Goal: Obtain resource: Download file/media

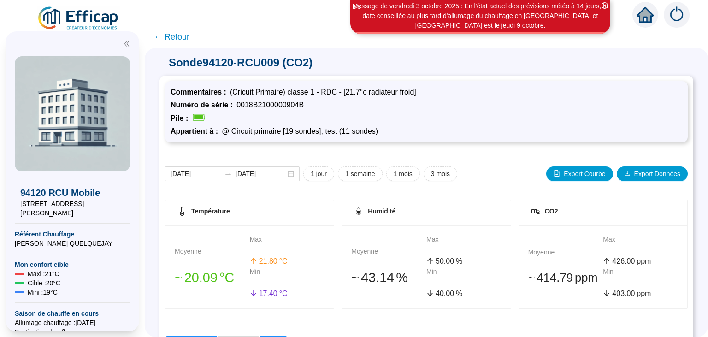
click at [102, 14] on img at bounding box center [78, 19] width 83 height 26
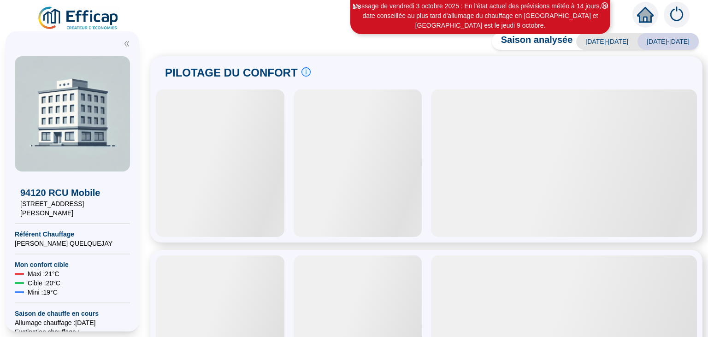
scroll to position [6, 0]
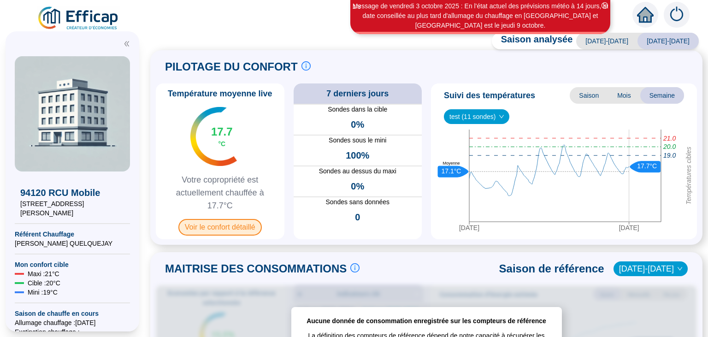
click at [207, 230] on span "Voir le confort détaillé" at bounding box center [219, 227] width 83 height 17
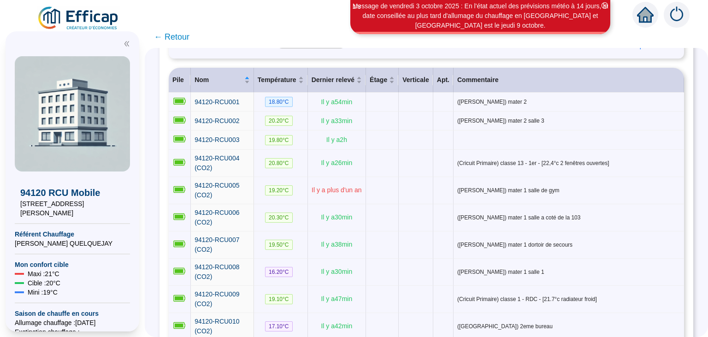
scroll to position [112, 0]
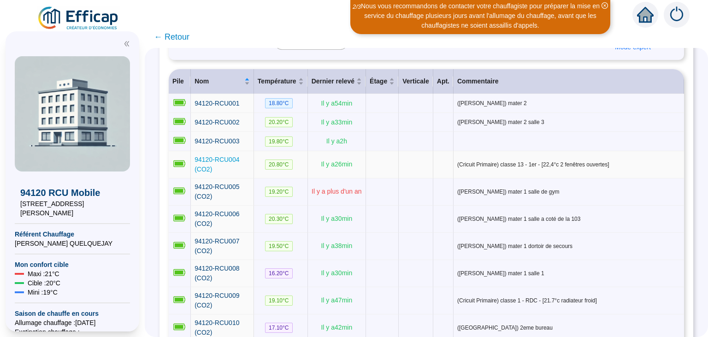
click at [222, 156] on span "94120-RCU004 (CO2)" at bounding box center [217, 164] width 45 height 17
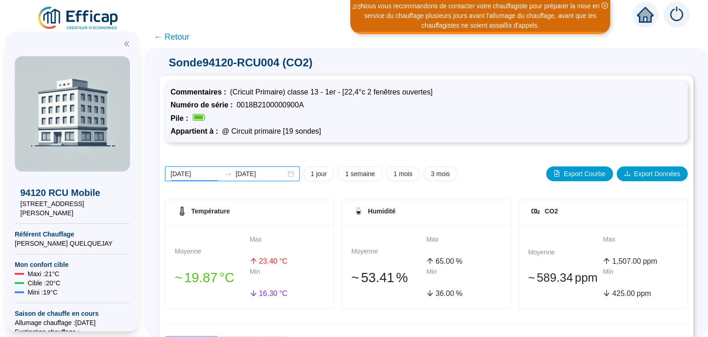
click at [195, 174] on input "[DATE]" at bounding box center [196, 174] width 50 height 10
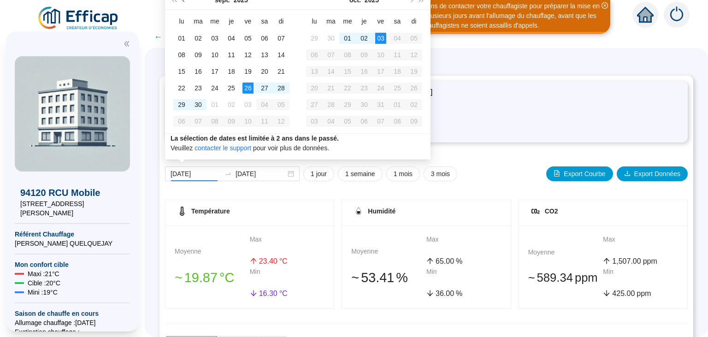
click at [184, 0] on span "Mois précédent (PageUp)" at bounding box center [184, 0] width 5 height 5
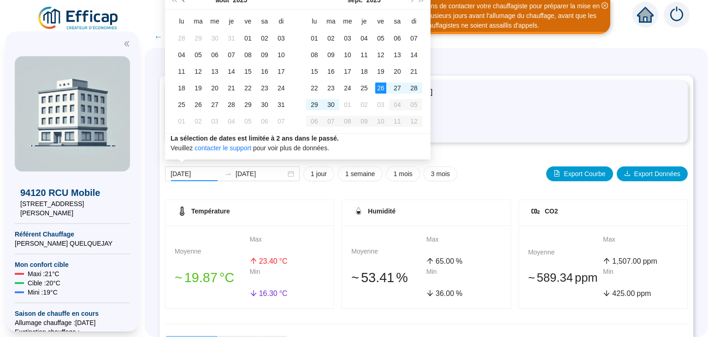
click at [184, 0] on span "Mois précédent (PageUp)" at bounding box center [184, 0] width 5 height 5
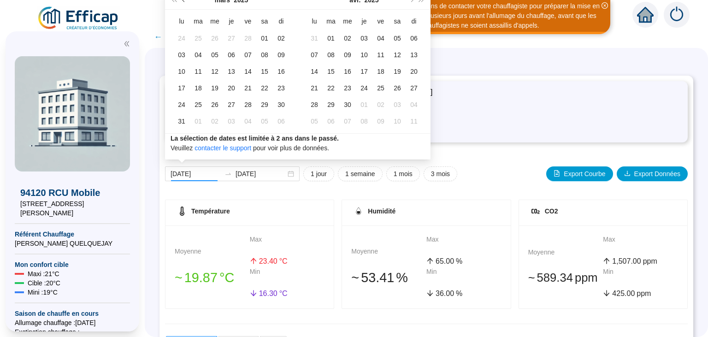
click at [184, 0] on span "Mois précédent (PageUp)" at bounding box center [184, 0] width 5 height 5
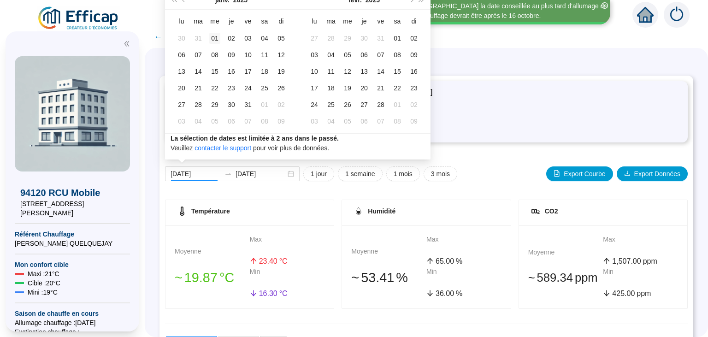
type input "[DATE]"
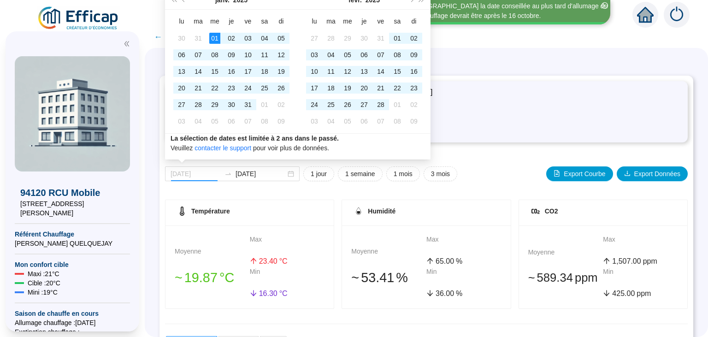
click at [213, 36] on div "01" at bounding box center [214, 38] width 11 height 11
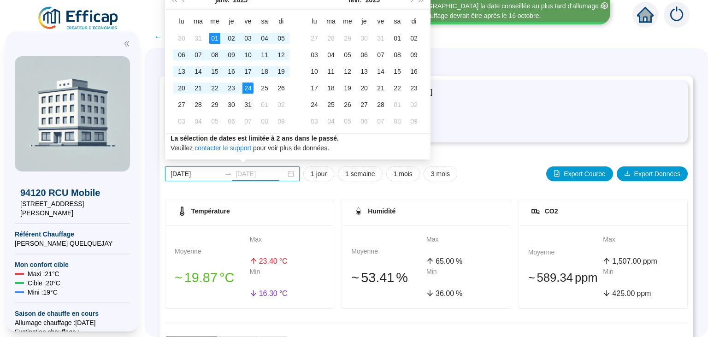
type input "[DATE]"
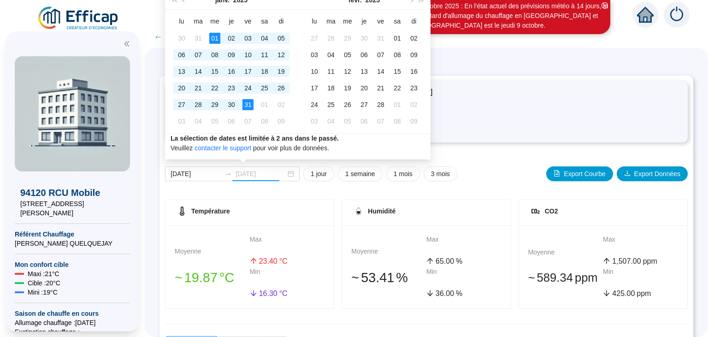
click at [248, 103] on div "31" at bounding box center [247, 104] width 11 height 11
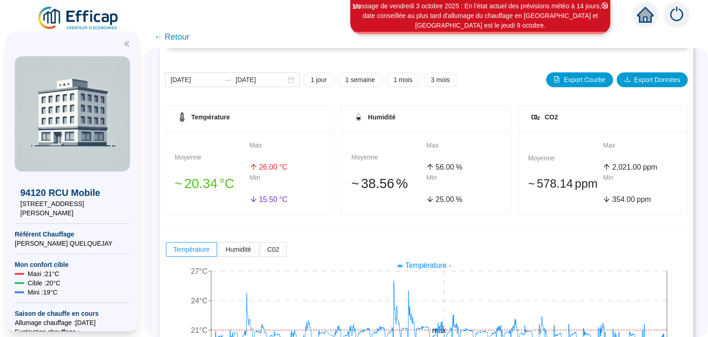
scroll to position [81, 0]
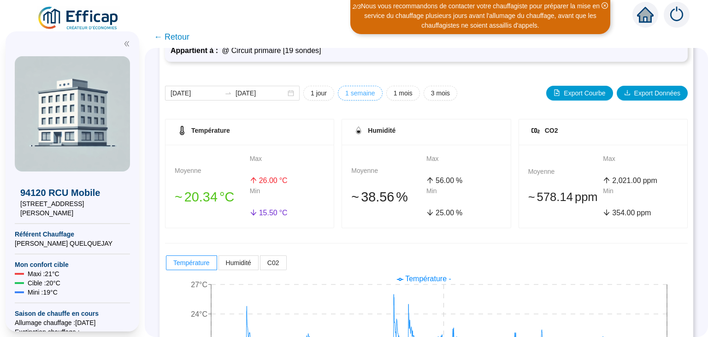
click at [353, 98] on button "1 semaine" at bounding box center [360, 93] width 45 height 15
type input "[DATE]"
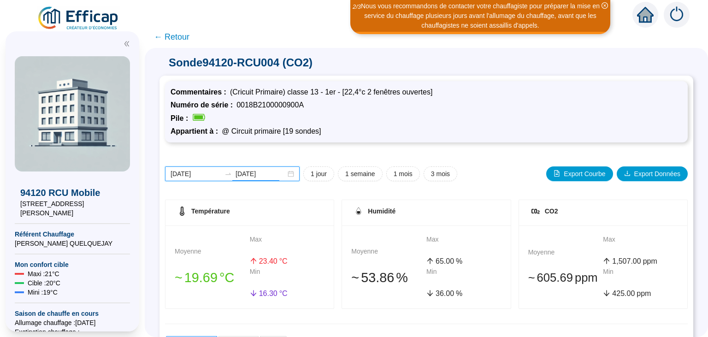
click at [236, 172] on input "[DATE]" at bounding box center [261, 174] width 50 height 10
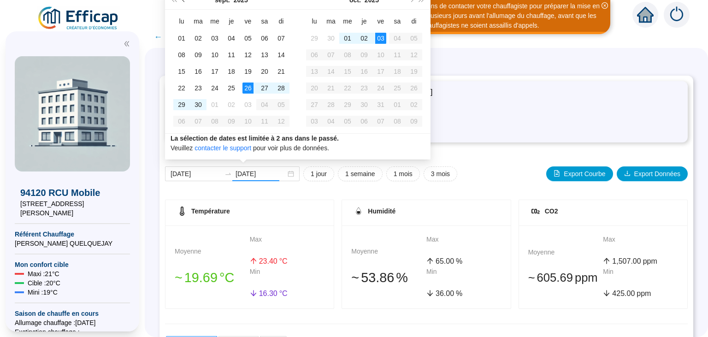
click at [182, 0] on button "Mois précédent (PageUp)" at bounding box center [184, 0] width 10 height 18
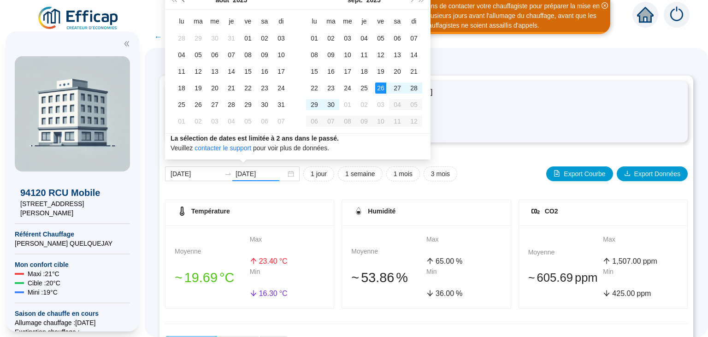
click at [182, 0] on button "Mois précédent (PageUp)" at bounding box center [184, 0] width 10 height 18
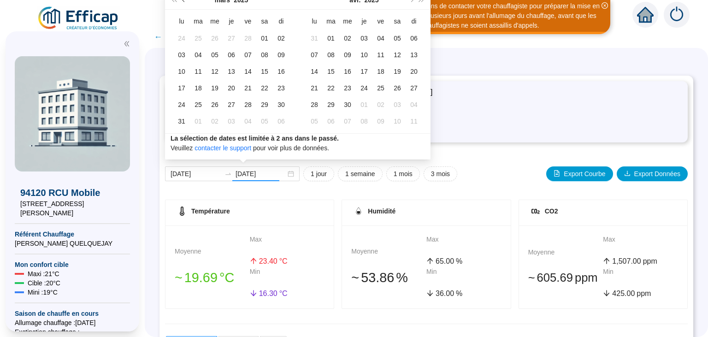
click at [182, 0] on button "Mois précédent (PageUp)" at bounding box center [184, 0] width 10 height 18
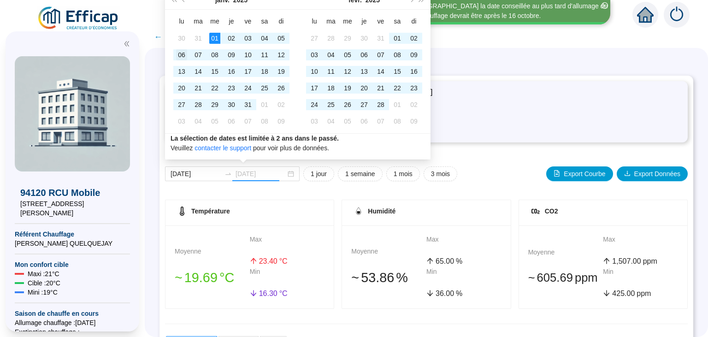
type input "[DATE]"
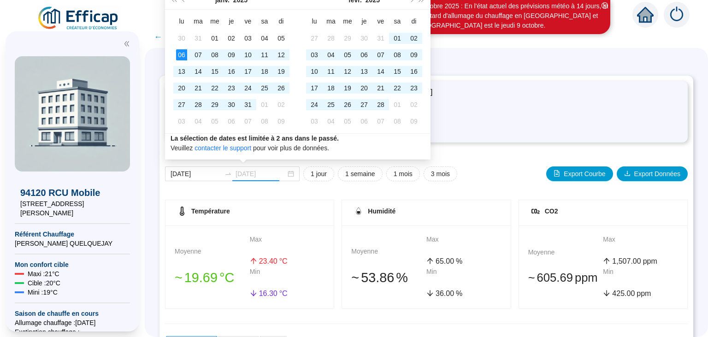
click at [178, 54] on div "06" at bounding box center [181, 54] width 11 height 11
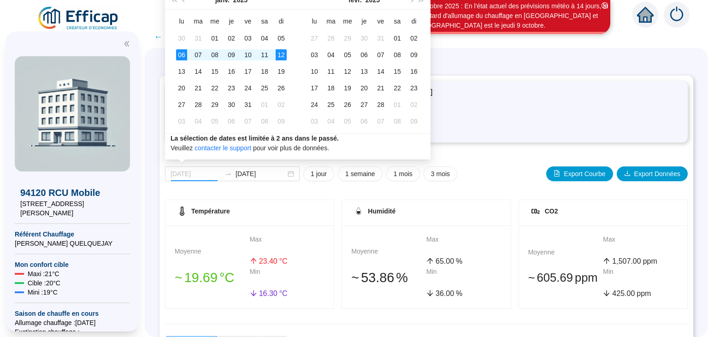
click at [279, 54] on div "12" at bounding box center [281, 54] width 11 height 11
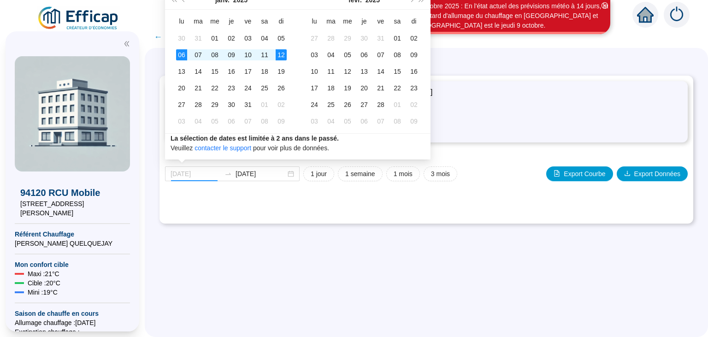
type input "[DATE]"
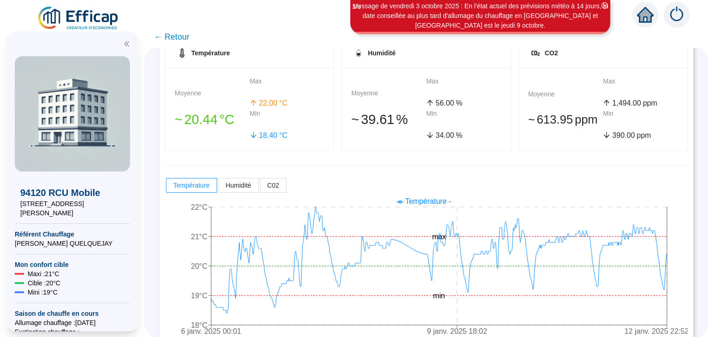
scroll to position [174, 0]
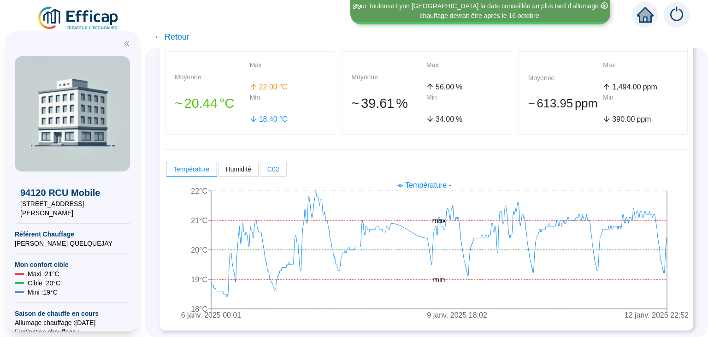
click at [273, 169] on span "C02" at bounding box center [273, 168] width 12 height 7
click at [260, 171] on input "C02" at bounding box center [260, 171] width 0 height 0
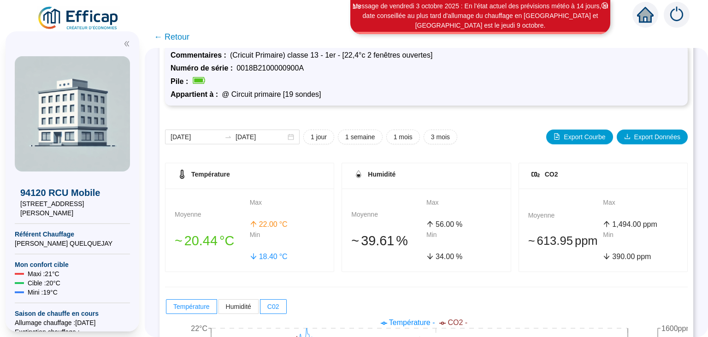
scroll to position [29, 0]
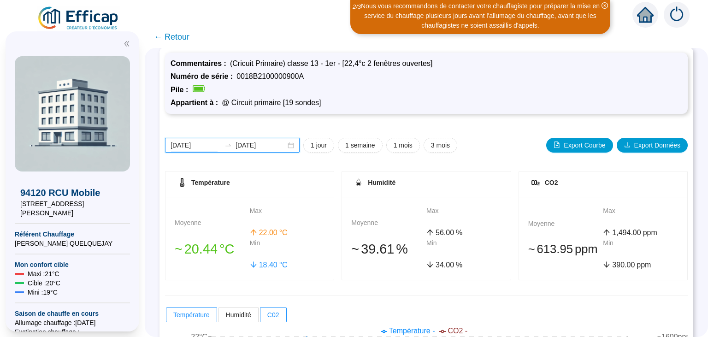
click at [193, 145] on input "[DATE]" at bounding box center [196, 146] width 50 height 10
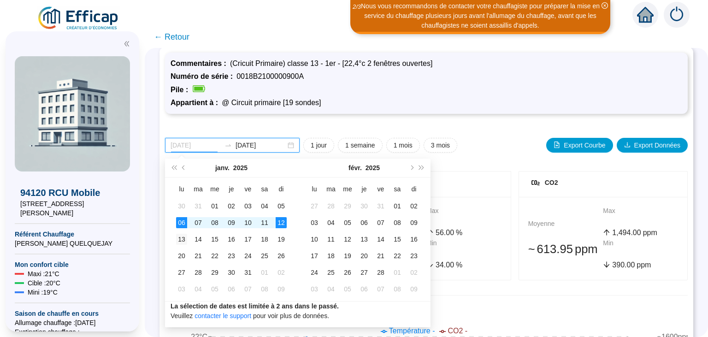
type input "[DATE]"
click at [181, 239] on div "13" at bounding box center [181, 239] width 11 height 11
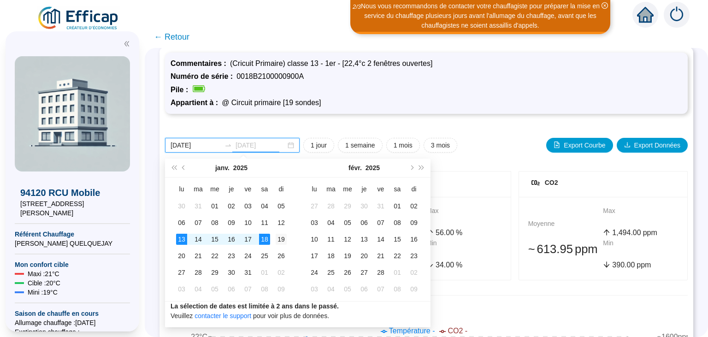
type input "[DATE]"
click at [281, 239] on div "19" at bounding box center [281, 239] width 11 height 11
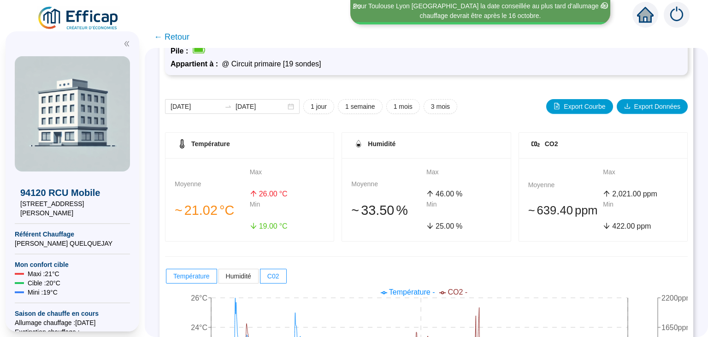
scroll to position [66, 0]
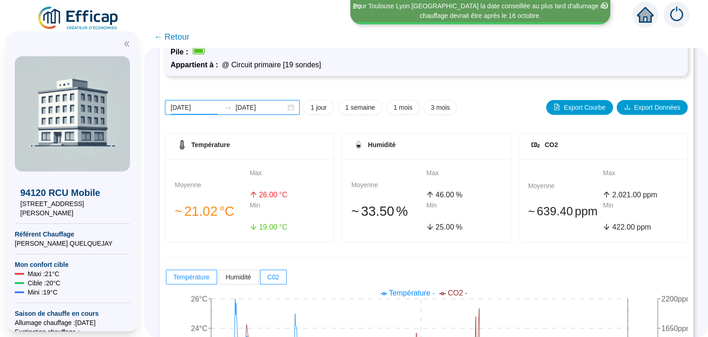
click at [201, 109] on input "[DATE]" at bounding box center [196, 108] width 50 height 10
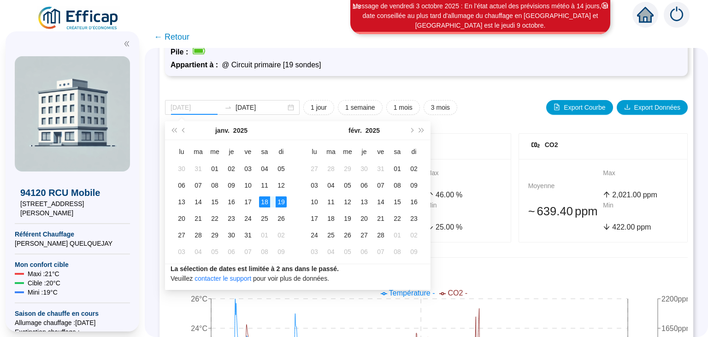
click at [262, 199] on div "18" at bounding box center [264, 201] width 11 height 11
click at [280, 202] on div "19" at bounding box center [281, 201] width 11 height 11
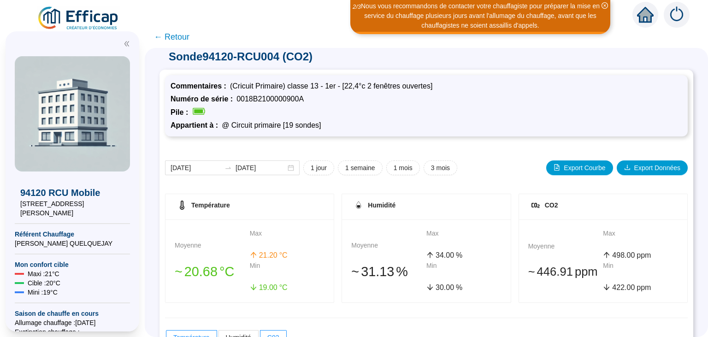
scroll to position [7, 0]
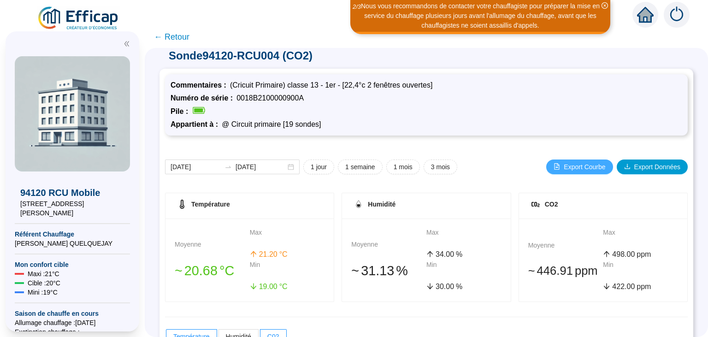
click at [589, 164] on span "Export Courbe" at bounding box center [584, 167] width 41 height 10
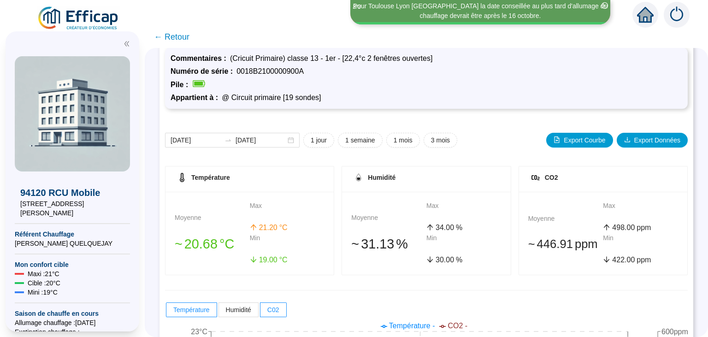
scroll to position [0, 0]
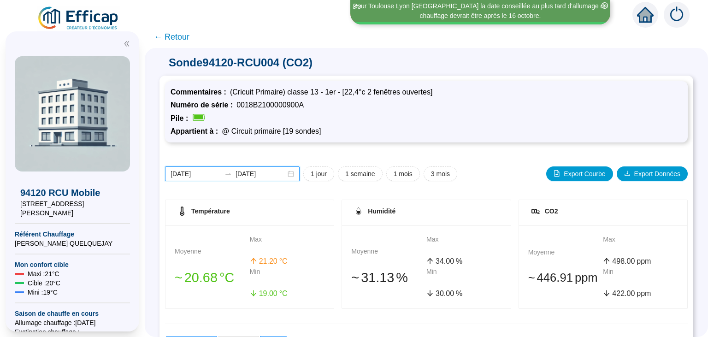
click at [199, 170] on input "[DATE]" at bounding box center [196, 174] width 50 height 10
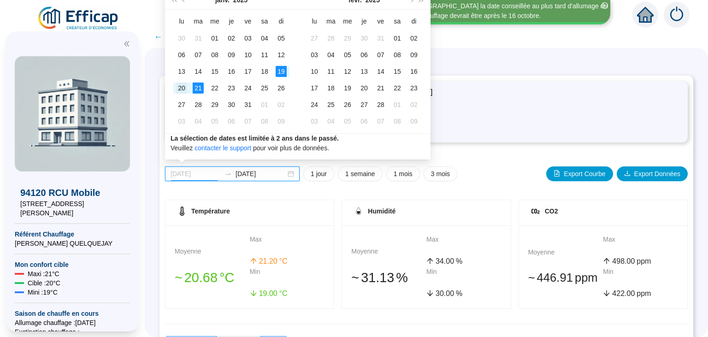
type input "[DATE]"
click at [180, 88] on div "20" at bounding box center [181, 88] width 11 height 11
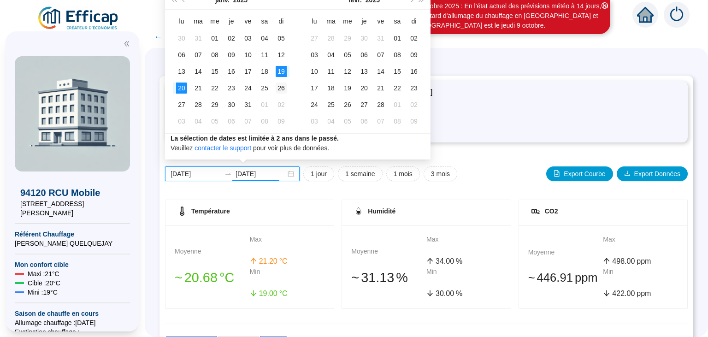
type input "[DATE]"
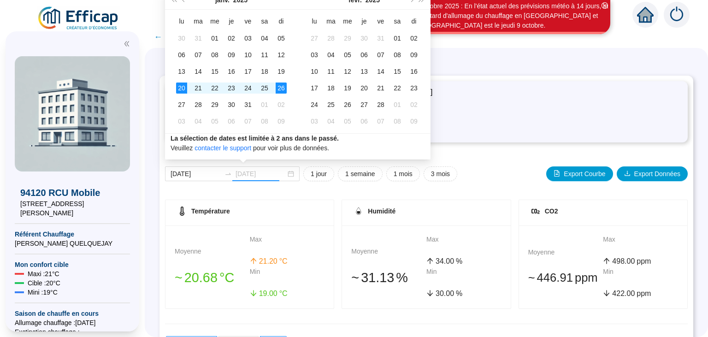
click at [284, 89] on div "26" at bounding box center [281, 88] width 11 height 11
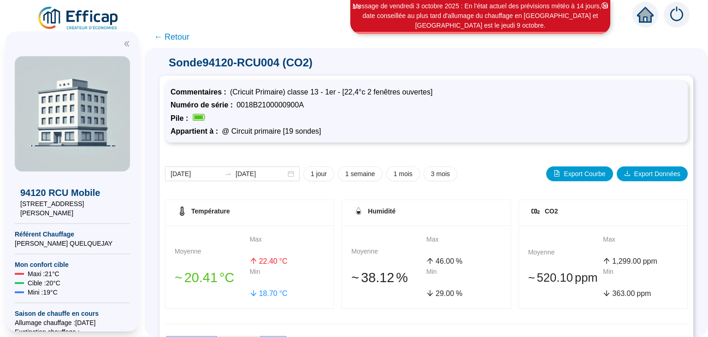
scroll to position [174, 0]
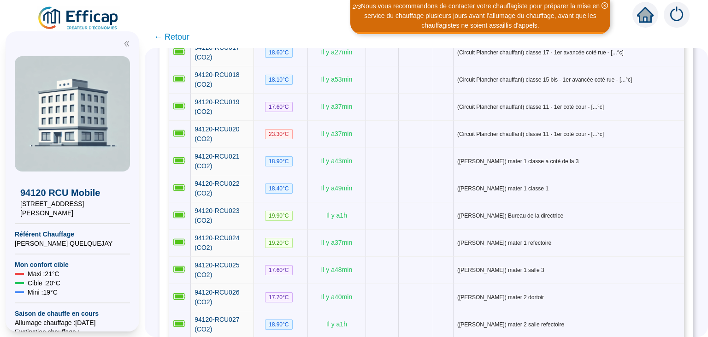
scroll to position [537, 0]
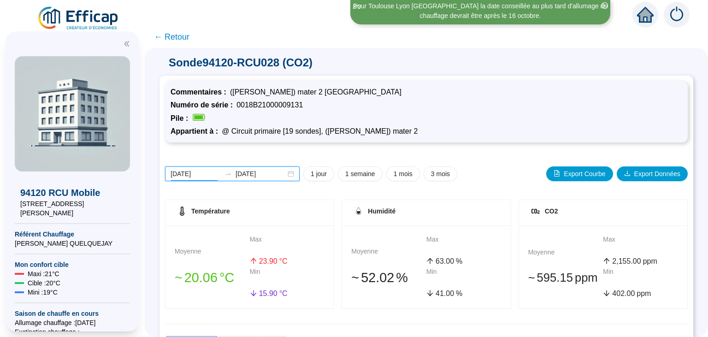
click at [195, 174] on input "[DATE]" at bounding box center [196, 174] width 50 height 10
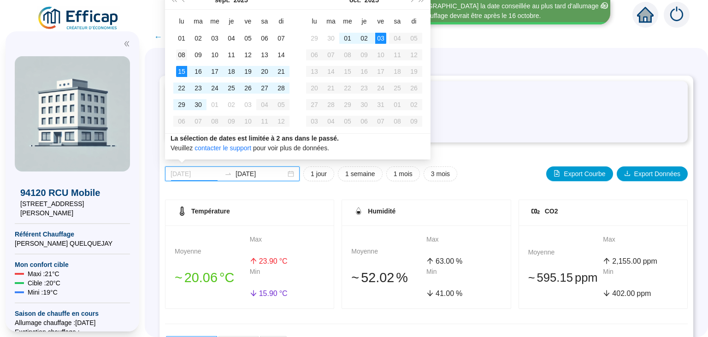
type input "[DATE]"
click at [180, 53] on div "08" at bounding box center [181, 54] width 11 height 11
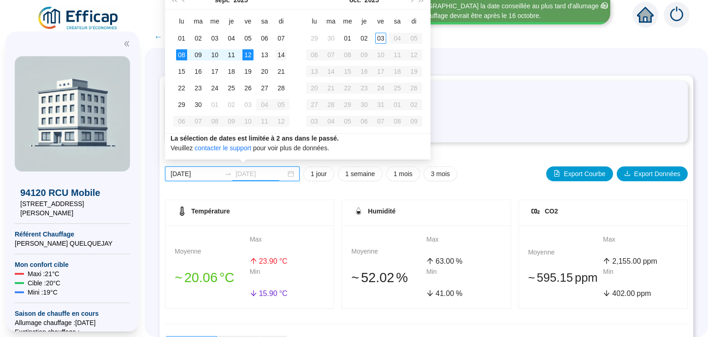
type input "[DATE]"
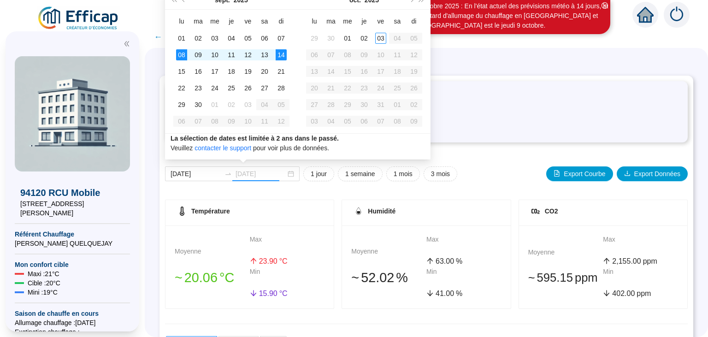
click at [282, 54] on div "14" at bounding box center [281, 54] width 11 height 11
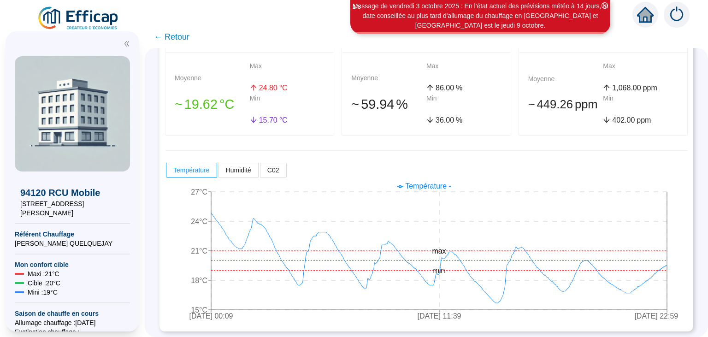
scroll to position [174, 0]
click at [274, 167] on span "C02" at bounding box center [273, 168] width 12 height 7
click at [260, 171] on input "C02" at bounding box center [260, 171] width 0 height 0
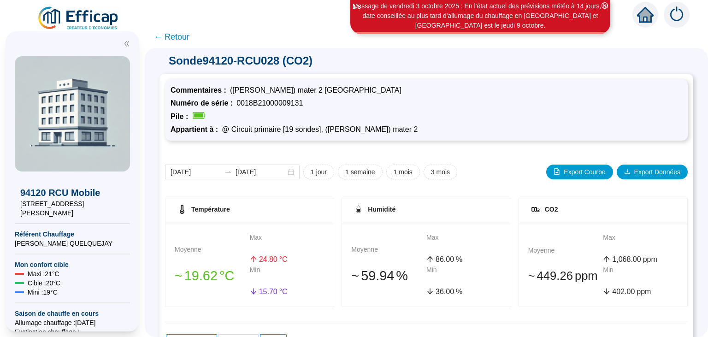
scroll to position [0, 0]
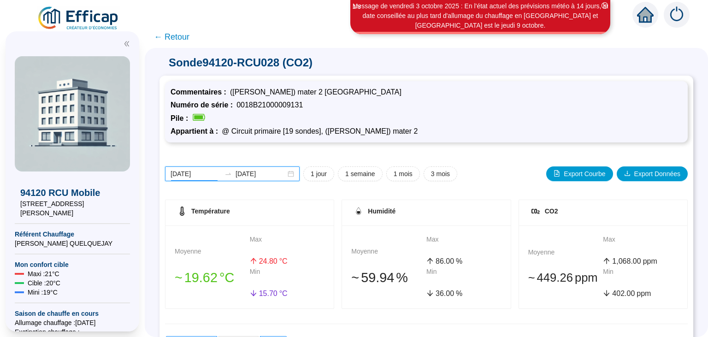
click at [190, 172] on input "[DATE]" at bounding box center [196, 174] width 50 height 10
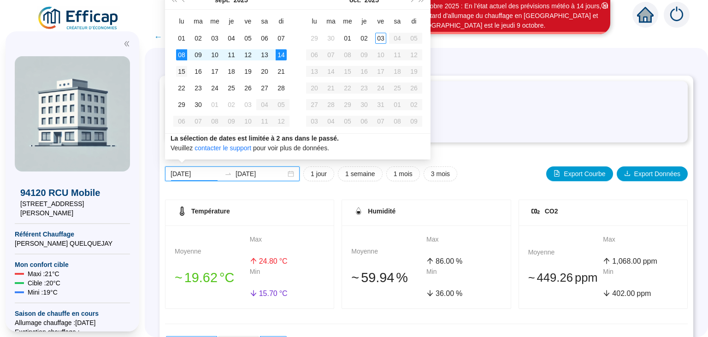
type input "[DATE]"
click at [181, 71] on div "15" at bounding box center [181, 71] width 11 height 11
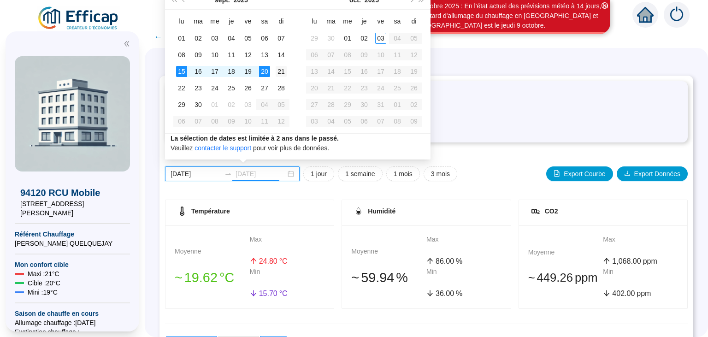
type input "[DATE]"
click at [277, 73] on div "21" at bounding box center [281, 71] width 11 height 11
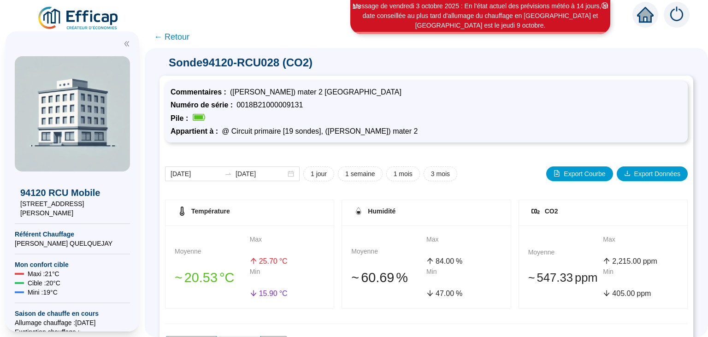
click at [170, 34] on span "← Retour" at bounding box center [171, 36] width 35 height 13
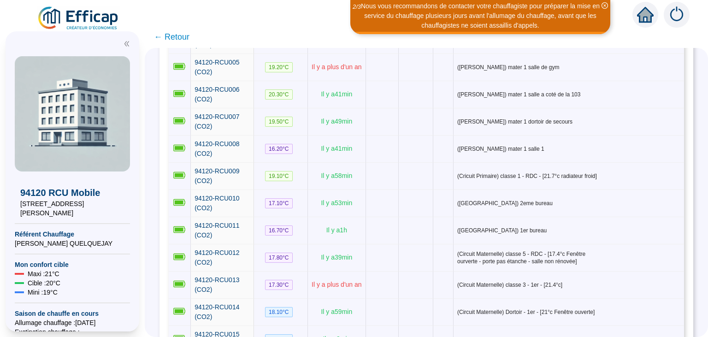
scroll to position [237, 0]
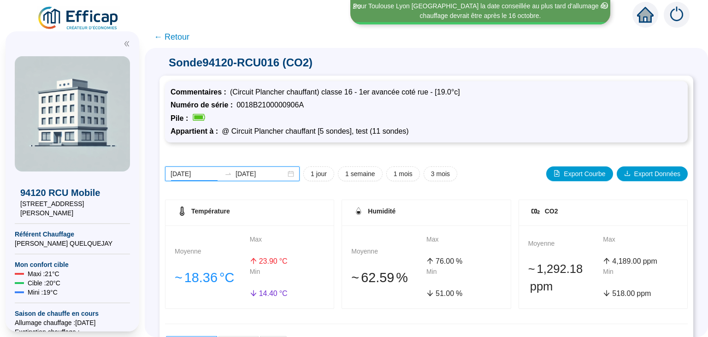
click at [187, 174] on input "[DATE]" at bounding box center [196, 174] width 50 height 10
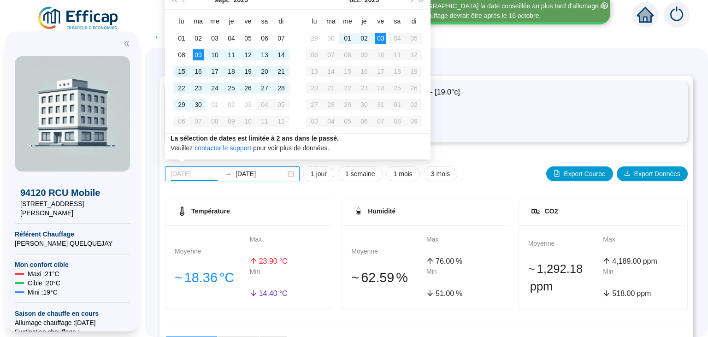
type input "[DATE]"
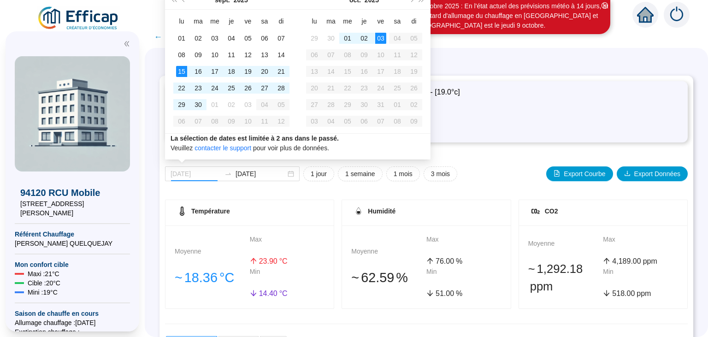
click at [183, 74] on div "15" at bounding box center [181, 71] width 11 height 11
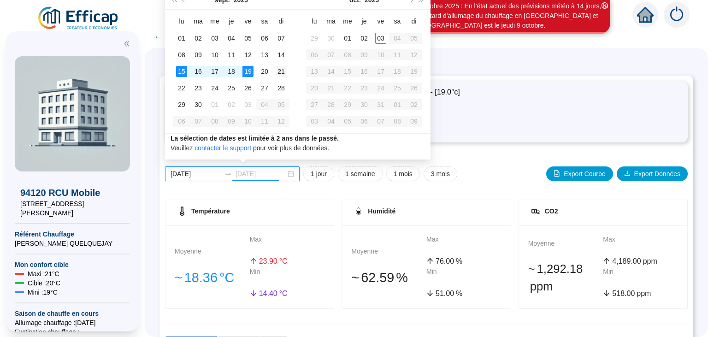
type input "[DATE]"
click at [283, 71] on div "21" at bounding box center [281, 71] width 11 height 11
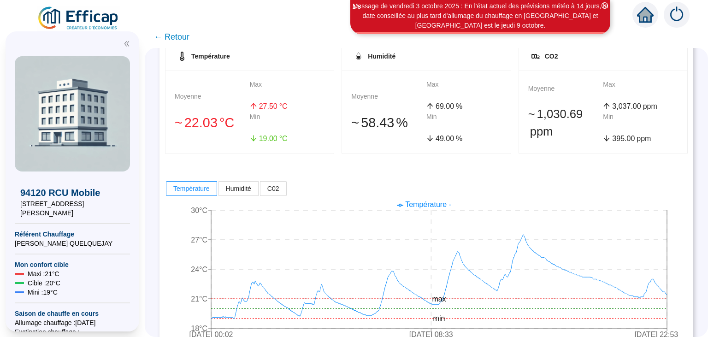
scroll to position [174, 0]
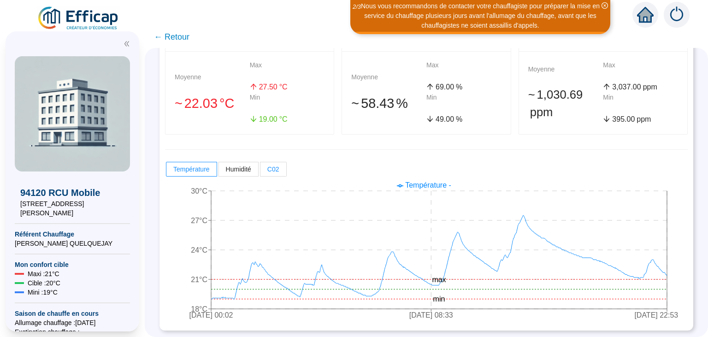
click at [281, 172] on label "C02" at bounding box center [273, 169] width 26 height 15
click at [260, 171] on input "C02" at bounding box center [260, 171] width 0 height 0
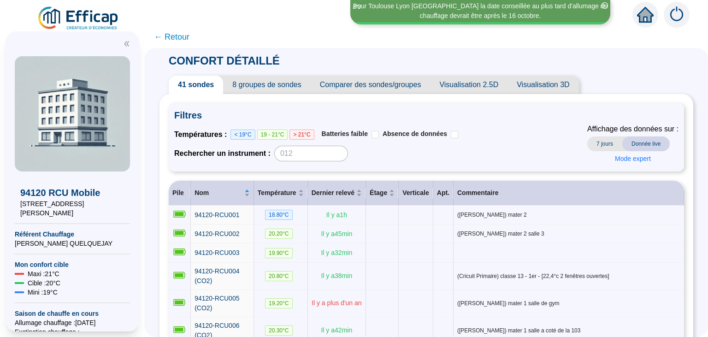
scroll to position [269, 0]
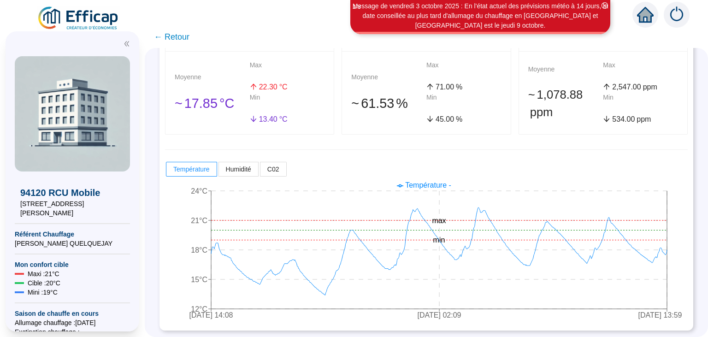
scroll to position [169, 0]
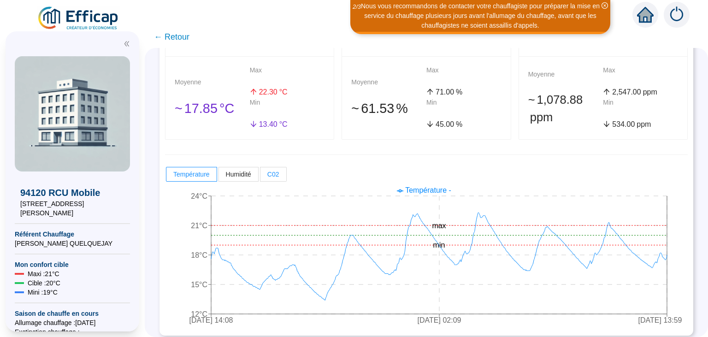
click at [276, 174] on span "C02" at bounding box center [273, 174] width 12 height 7
click at [260, 177] on input "C02" at bounding box center [260, 177] width 0 height 0
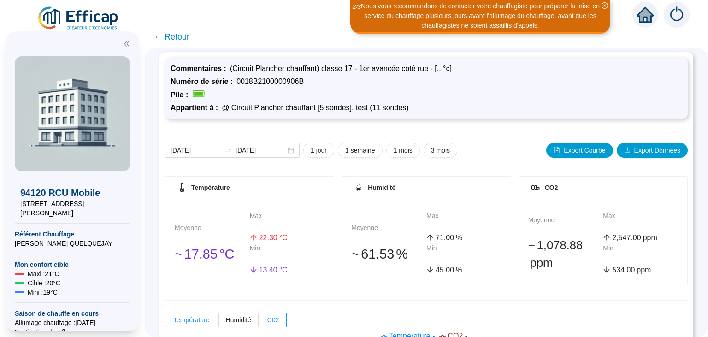
scroll to position [0, 0]
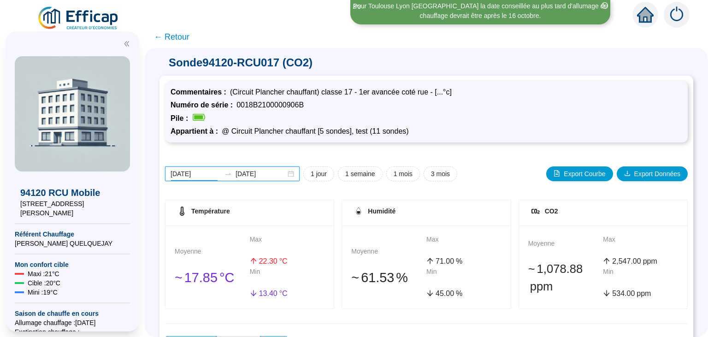
click at [180, 174] on input "[DATE]" at bounding box center [196, 174] width 50 height 10
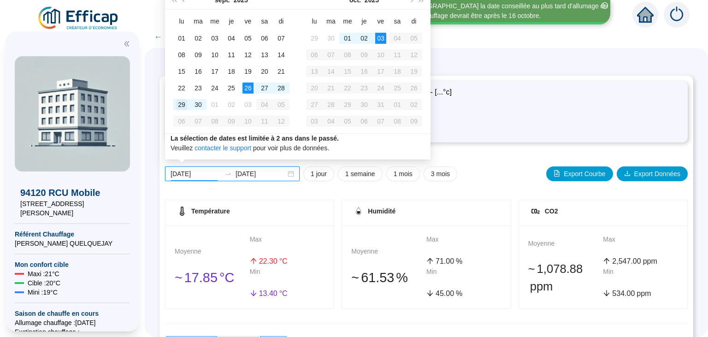
type input "[DATE]"
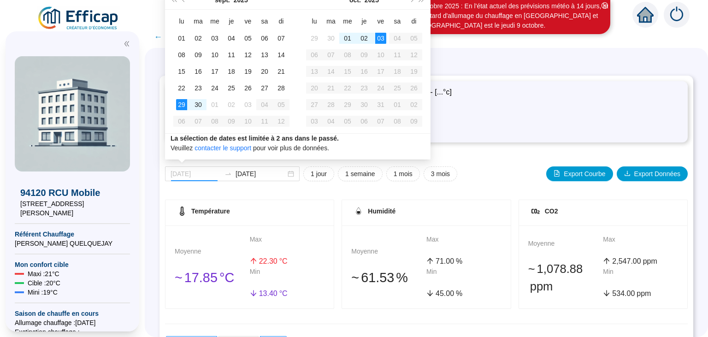
click at [180, 101] on div "29" at bounding box center [181, 104] width 11 height 11
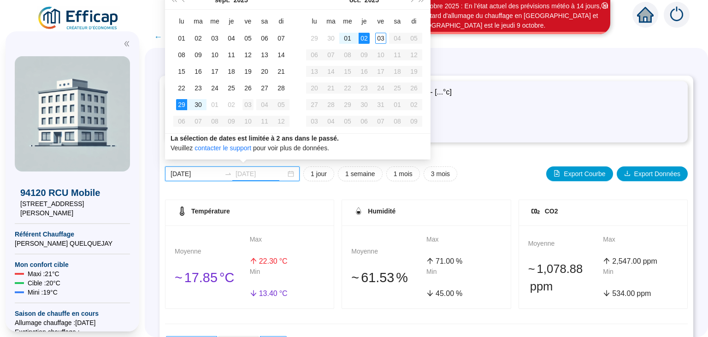
type input "[DATE]"
click at [250, 104] on div "03" at bounding box center [247, 104] width 11 height 11
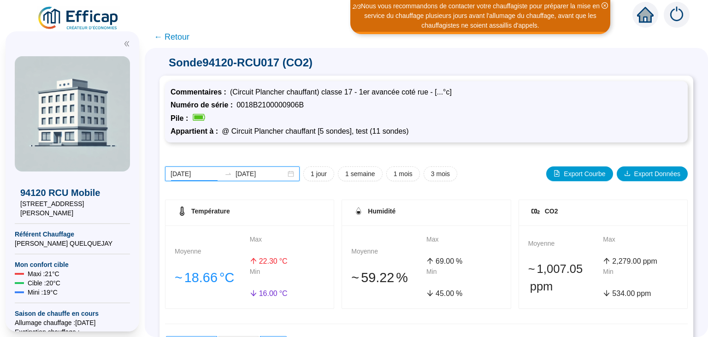
click at [198, 173] on input "[DATE]" at bounding box center [196, 174] width 50 height 10
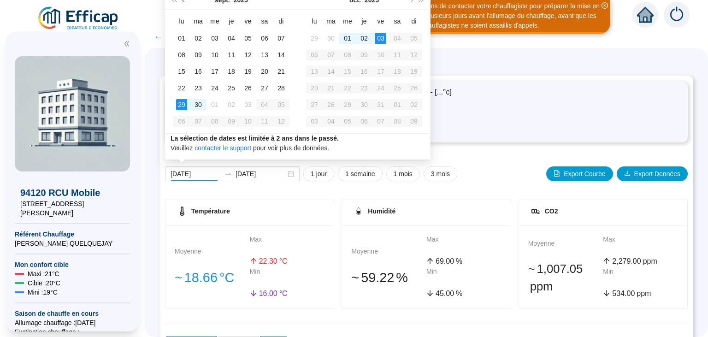
click at [185, 0] on span "Mois précédent (PageUp)" at bounding box center [184, 0] width 5 height 5
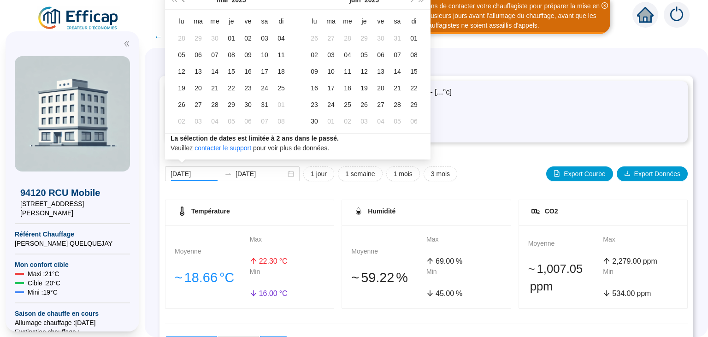
click at [185, 0] on span "Mois précédent (PageUp)" at bounding box center [184, 0] width 5 height 5
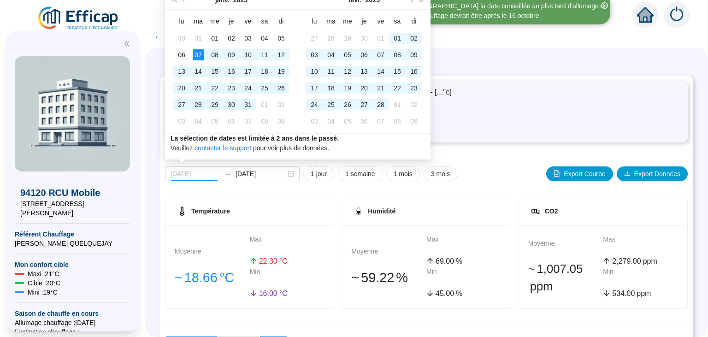
type input "[DATE]"
click at [182, 56] on div "06" at bounding box center [181, 54] width 11 height 11
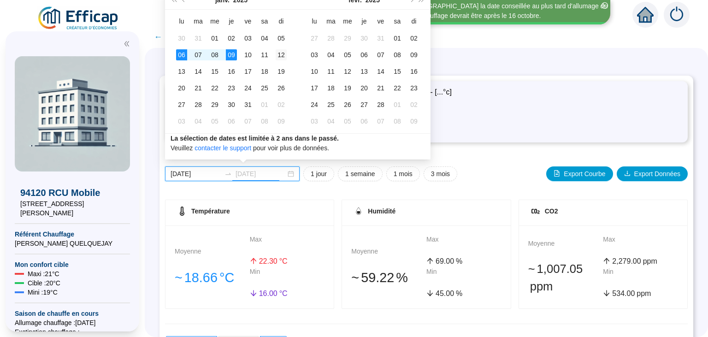
type input "[DATE]"
click at [276, 53] on div "12" at bounding box center [281, 54] width 11 height 11
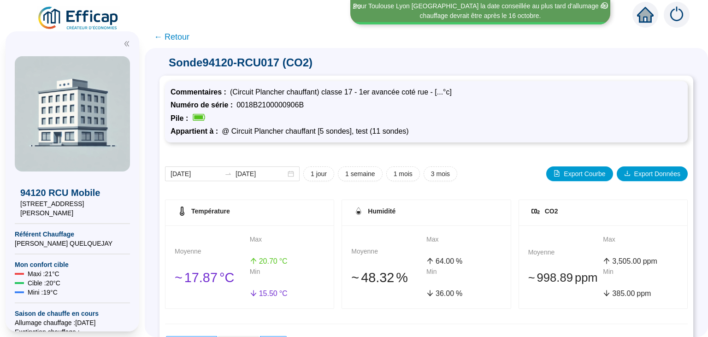
scroll to position [55, 0]
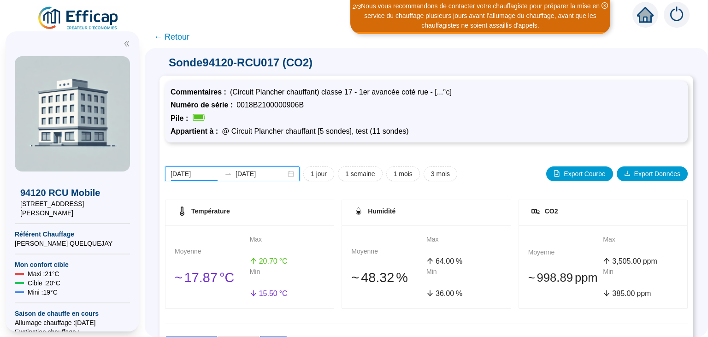
click at [199, 172] on input "[DATE]" at bounding box center [196, 174] width 50 height 10
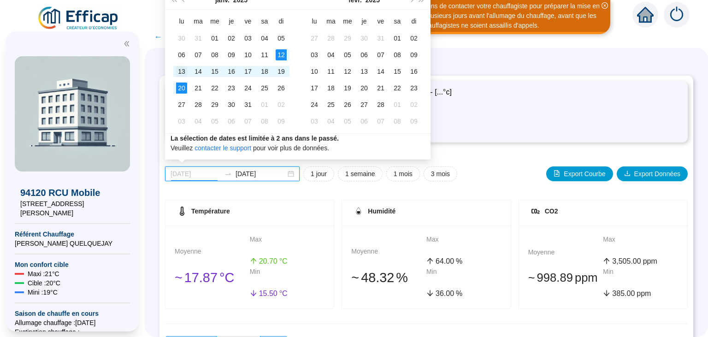
type input "[DATE]"
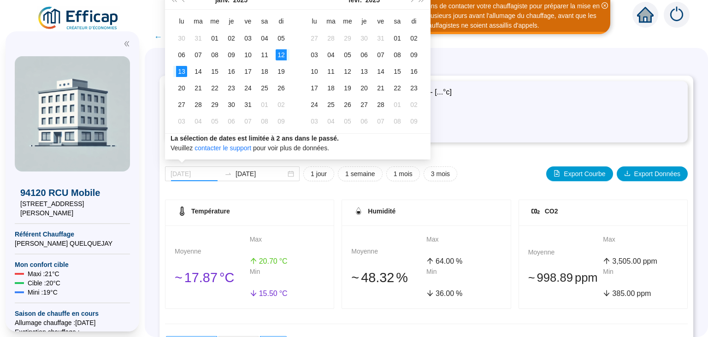
click at [181, 71] on div "13" at bounding box center [181, 71] width 11 height 11
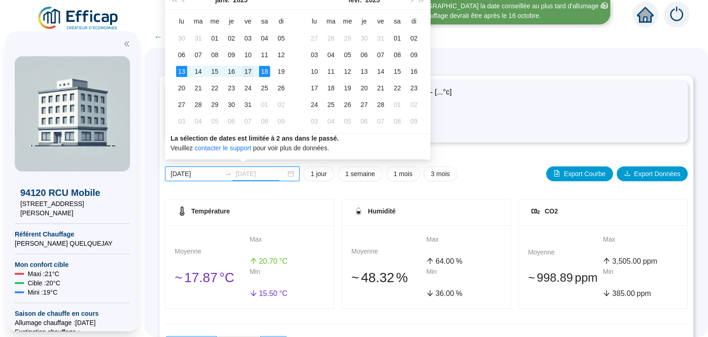
type input "[DATE]"
click at [250, 71] on div "17" at bounding box center [247, 71] width 11 height 11
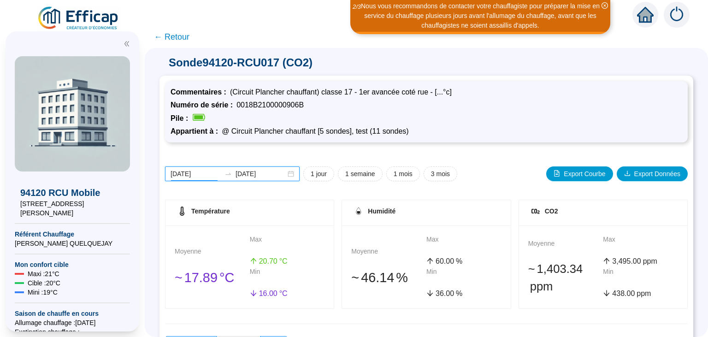
click at [200, 174] on input "[DATE]" at bounding box center [196, 174] width 50 height 10
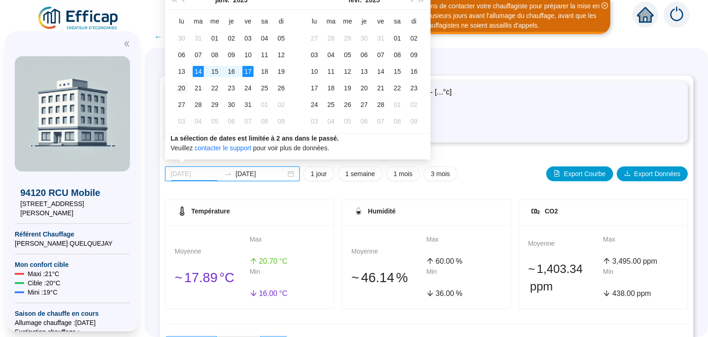
type input "[DATE]"
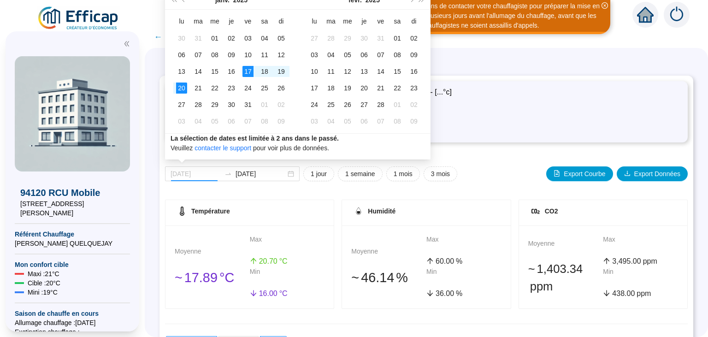
click at [178, 85] on div "20" at bounding box center [181, 88] width 11 height 11
type input "[DATE]"
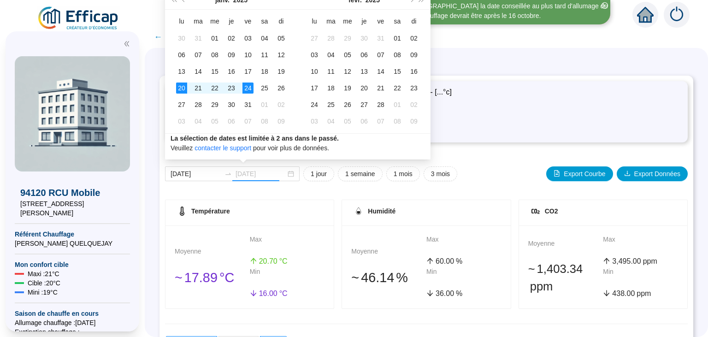
click at [250, 85] on div "24" at bounding box center [247, 88] width 11 height 11
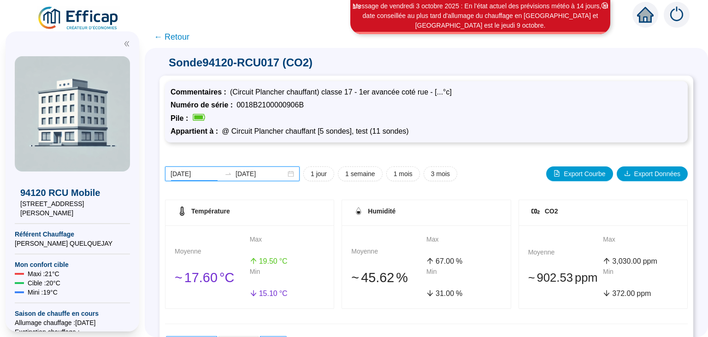
click at [194, 174] on input "[DATE]" at bounding box center [196, 174] width 50 height 10
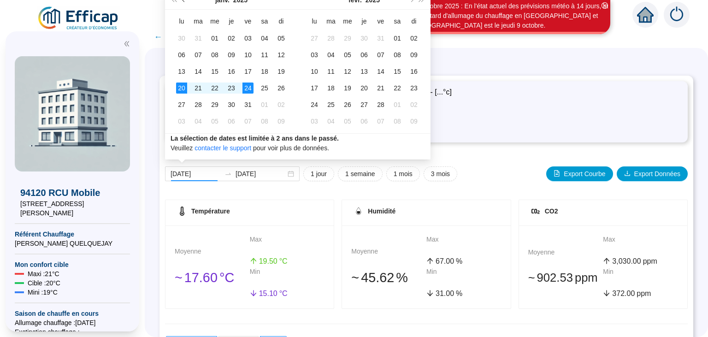
click at [184, 0] on span "Mois précédent (PageUp)" at bounding box center [184, 0] width 5 height 5
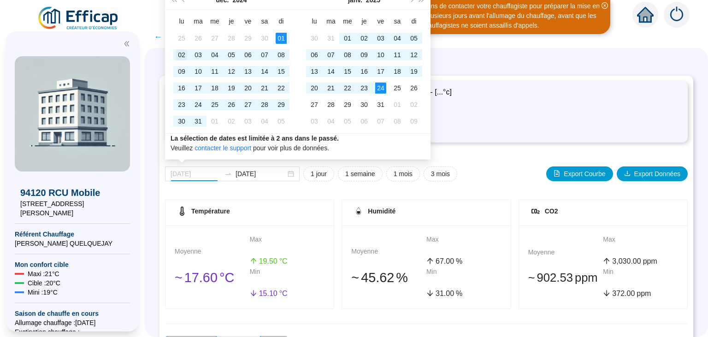
type input "2024-12-02"
click at [183, 54] on div "02" at bounding box center [181, 54] width 11 height 11
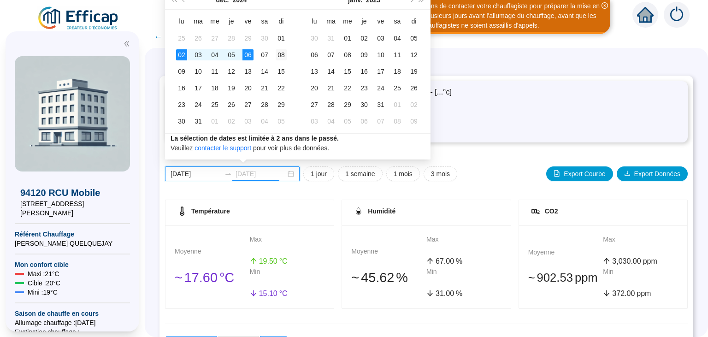
type input "2024-12-08"
click at [280, 54] on div "08" at bounding box center [281, 54] width 11 height 11
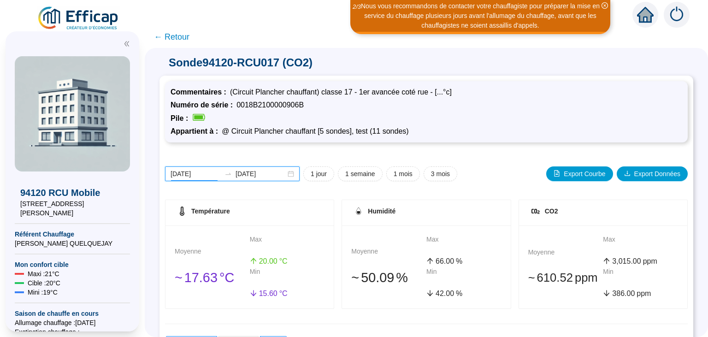
click at [198, 172] on input "2024-12-02" at bounding box center [196, 174] width 50 height 10
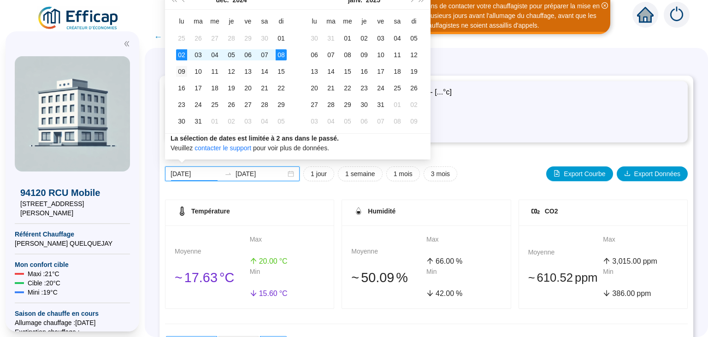
type input "2024-12-09"
click at [183, 71] on div "09" at bounding box center [181, 71] width 11 height 11
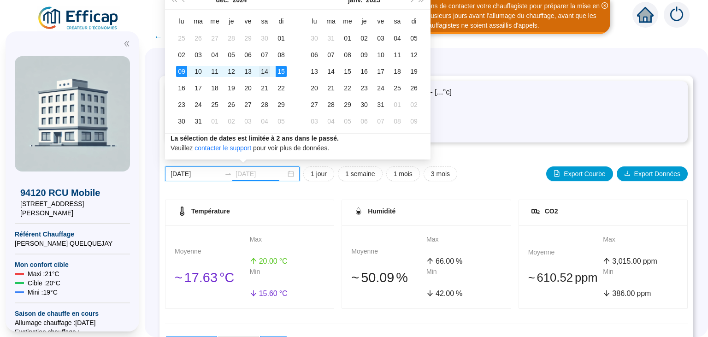
type input "2024-12-14"
click at [266, 68] on div "14" at bounding box center [264, 71] width 11 height 11
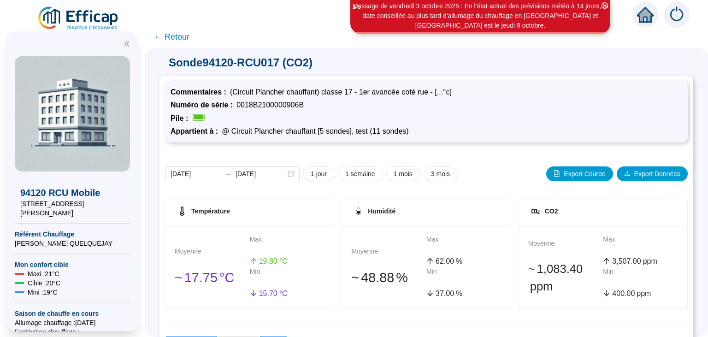
click at [174, 34] on span "← Retour" at bounding box center [171, 36] width 35 height 13
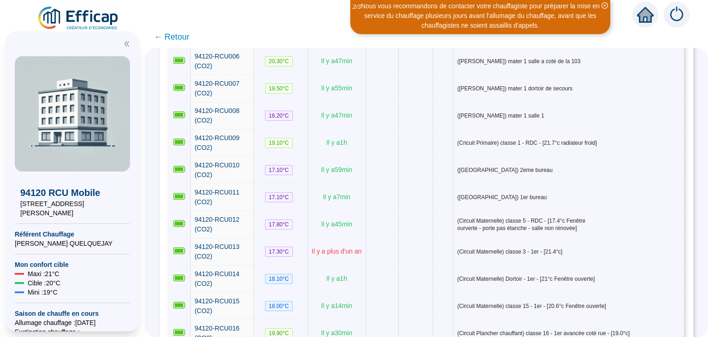
scroll to position [186, 0]
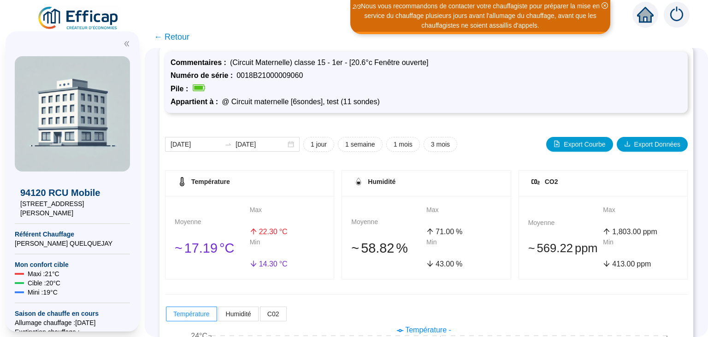
scroll to position [29, 0]
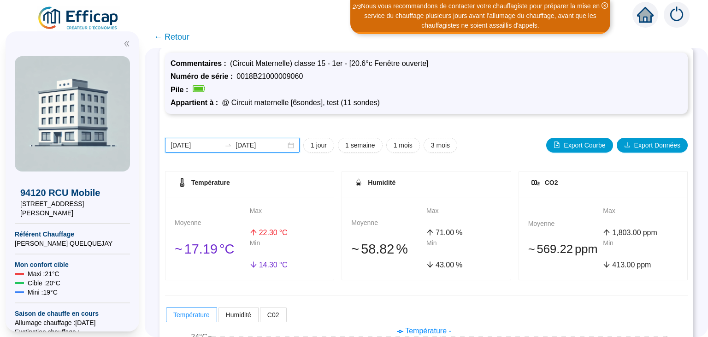
click at [204, 143] on input "[DATE]" at bounding box center [196, 146] width 50 height 10
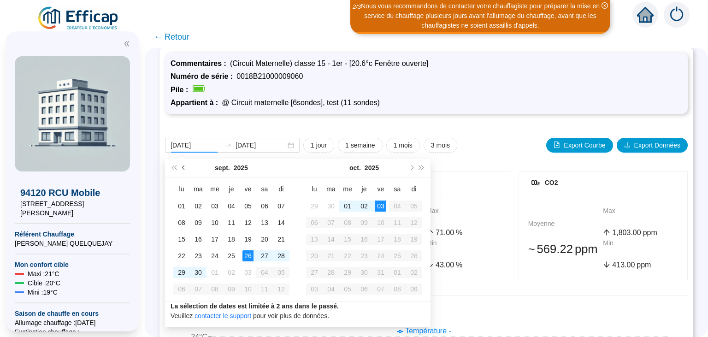
click at [185, 168] on span "Mois précédent (PageUp)" at bounding box center [184, 167] width 5 height 5
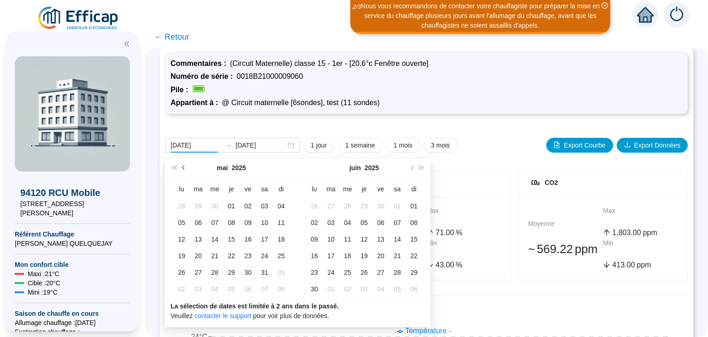
click at [185, 168] on span "Mois précédent (PageUp)" at bounding box center [184, 167] width 5 height 5
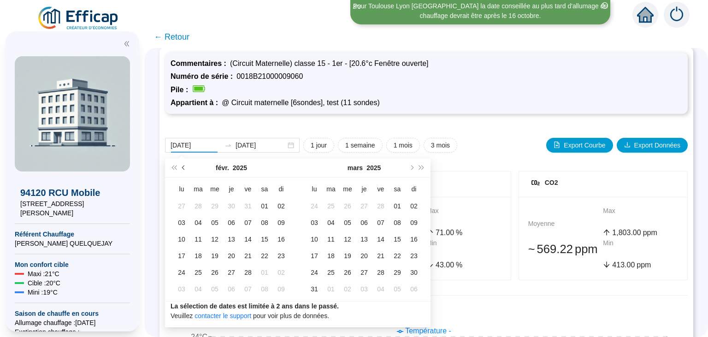
click at [185, 168] on span "Mois précédent (PageUp)" at bounding box center [184, 167] width 5 height 5
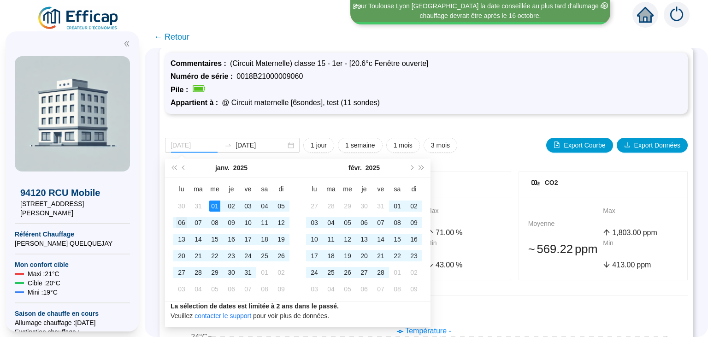
type input "[DATE]"
click at [178, 222] on div "06" at bounding box center [181, 222] width 11 height 11
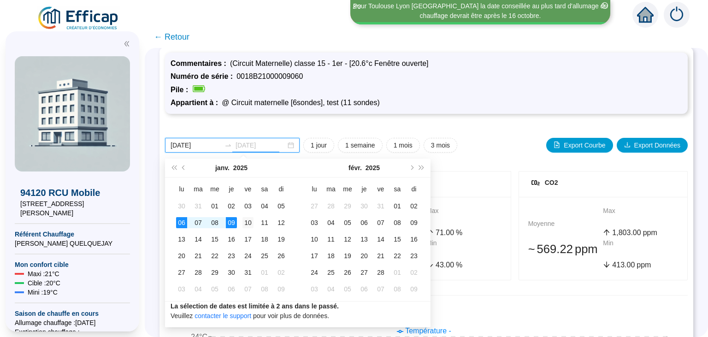
type input "[DATE]"
click at [248, 222] on div "10" at bounding box center [247, 222] width 11 height 11
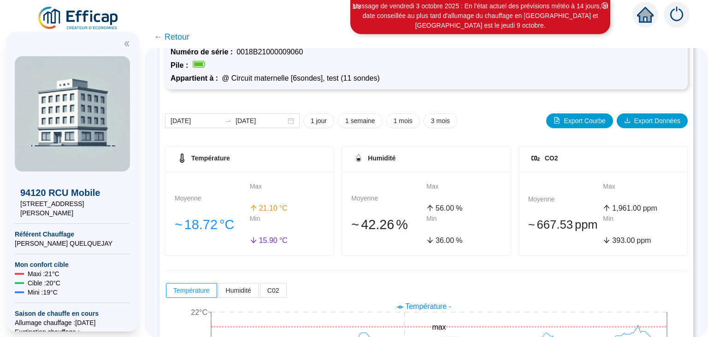
scroll to position [174, 0]
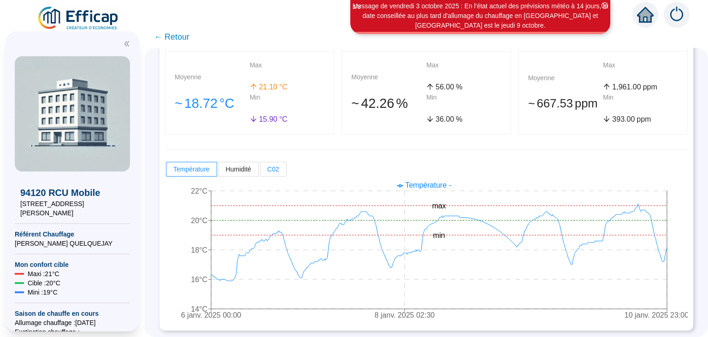
click at [276, 171] on span "C02" at bounding box center [273, 168] width 12 height 7
click at [260, 171] on input "C02" at bounding box center [260, 171] width 0 height 0
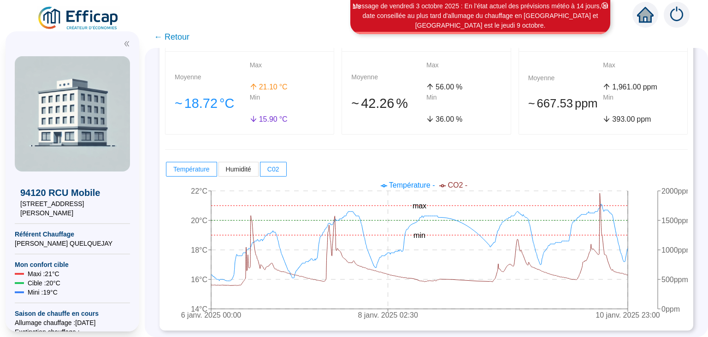
click at [175, 36] on span "← Retour" at bounding box center [171, 36] width 35 height 13
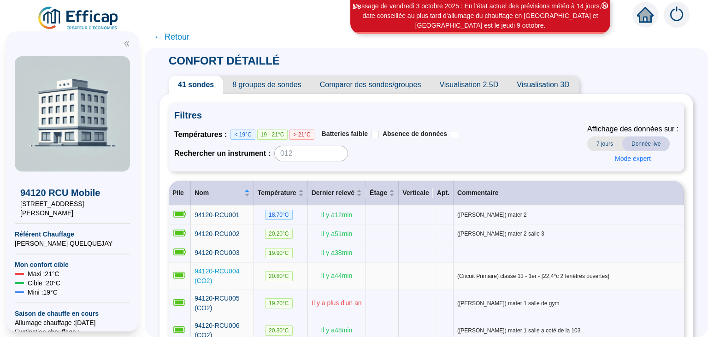
click at [231, 270] on span "94120-RCU004 (CO2)" at bounding box center [217, 275] width 45 height 17
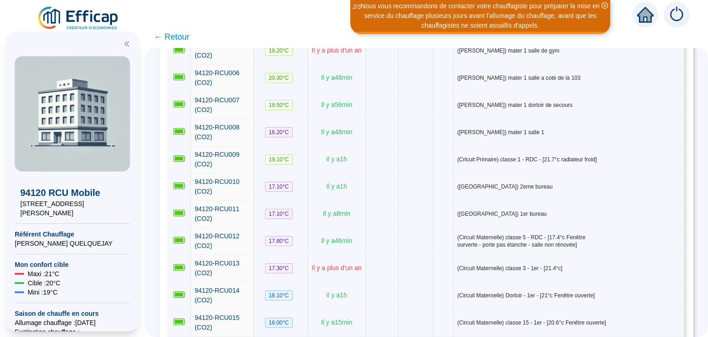
scroll to position [243, 0]
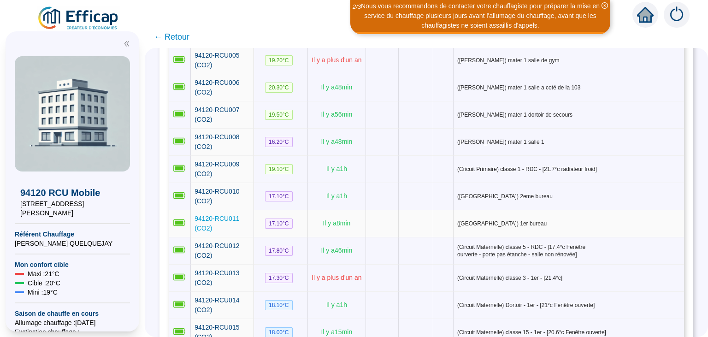
click at [234, 215] on span "94120-RCU011 (CO2)" at bounding box center [217, 223] width 45 height 17
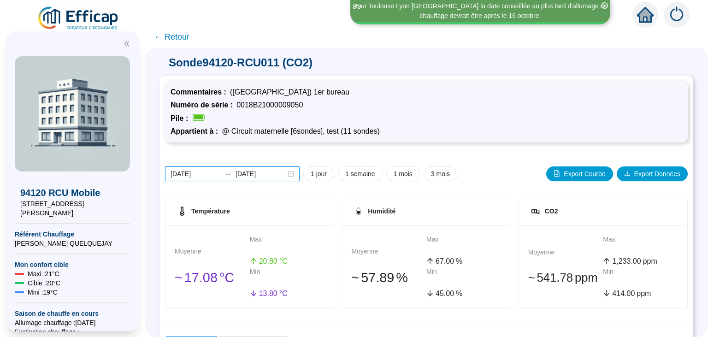
click at [197, 172] on input "[DATE]" at bounding box center [196, 174] width 50 height 10
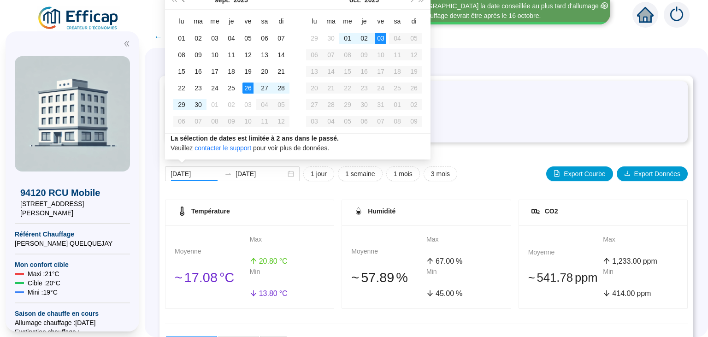
click at [184, 0] on span "Mois précédent (PageUp)" at bounding box center [184, 0] width 5 height 5
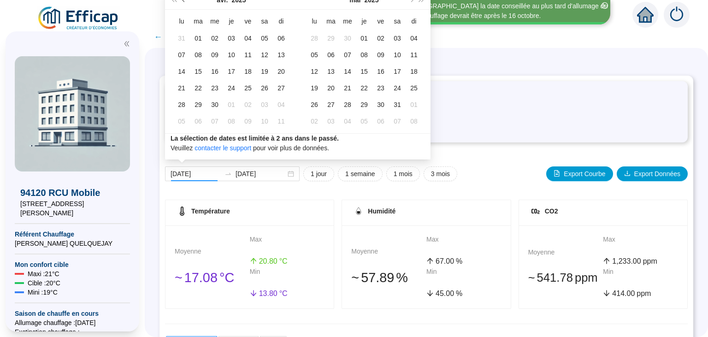
click at [184, 0] on span "Mois précédent (PageUp)" at bounding box center [184, 0] width 5 height 5
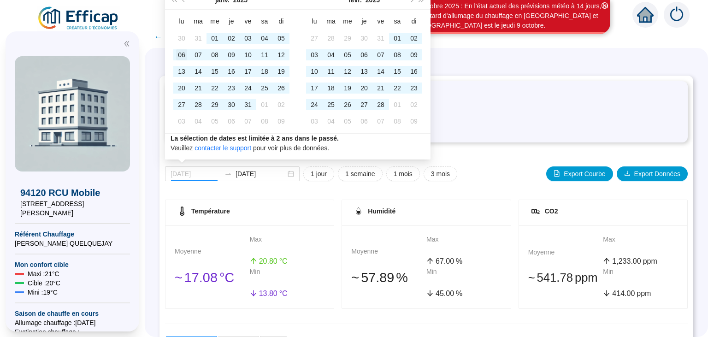
type input "[DATE]"
click at [183, 53] on div "06" at bounding box center [181, 54] width 11 height 11
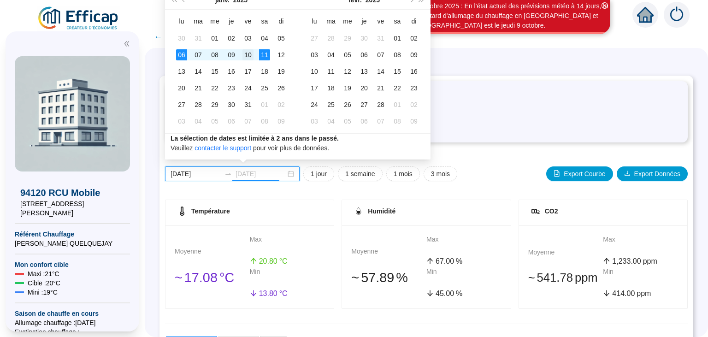
type input "[DATE]"
click at [251, 54] on div "10" at bounding box center [247, 54] width 11 height 11
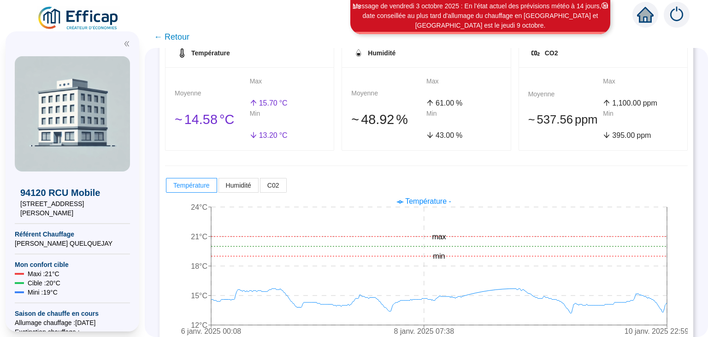
scroll to position [174, 0]
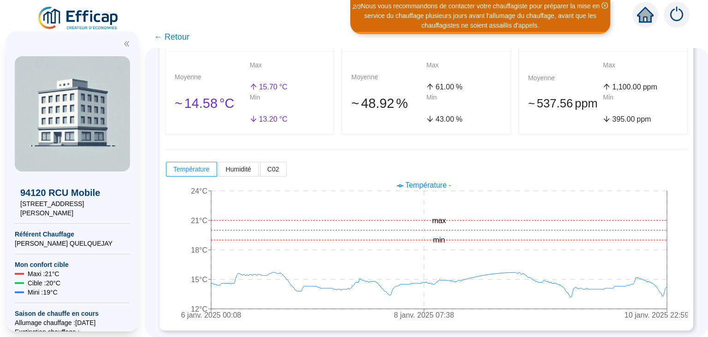
click at [168, 39] on span "← Retour" at bounding box center [171, 36] width 35 height 13
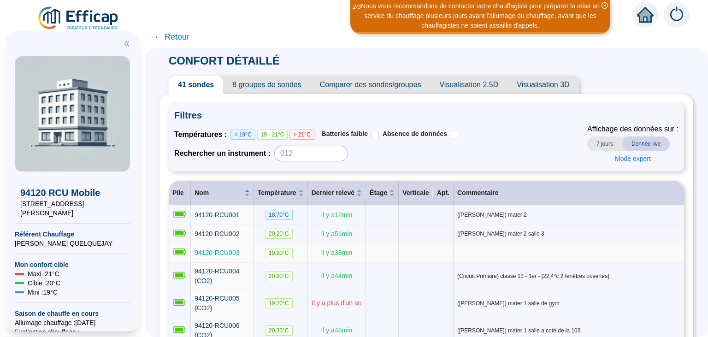
click at [220, 253] on span "94120-RCU003" at bounding box center [217, 252] width 45 height 7
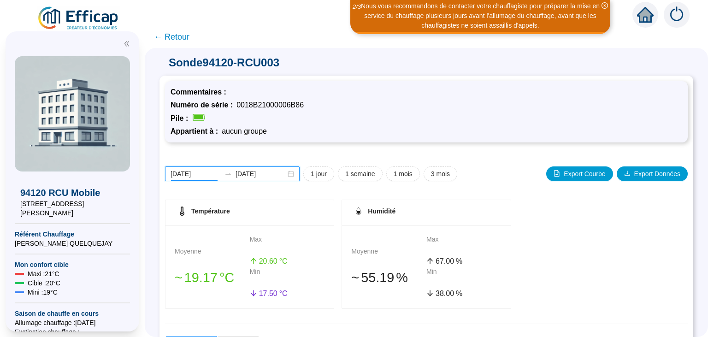
click at [197, 174] on input "[DATE]" at bounding box center [196, 174] width 50 height 10
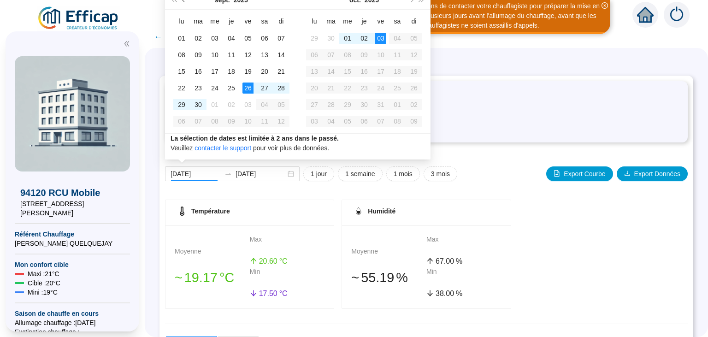
click at [184, 0] on span "Mois précédent (PageUp)" at bounding box center [184, 0] width 5 height 5
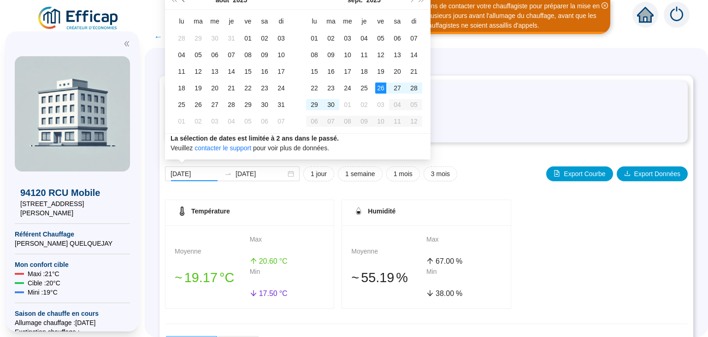
click at [184, 0] on span "Mois précédent (PageUp)" at bounding box center [184, 0] width 5 height 5
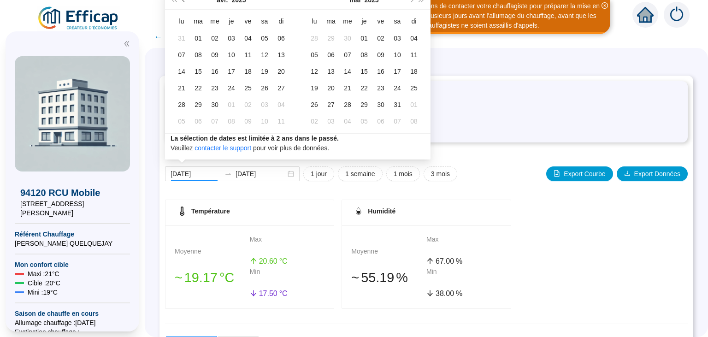
click at [184, 0] on span "Mois précédent (PageUp)" at bounding box center [184, 0] width 5 height 5
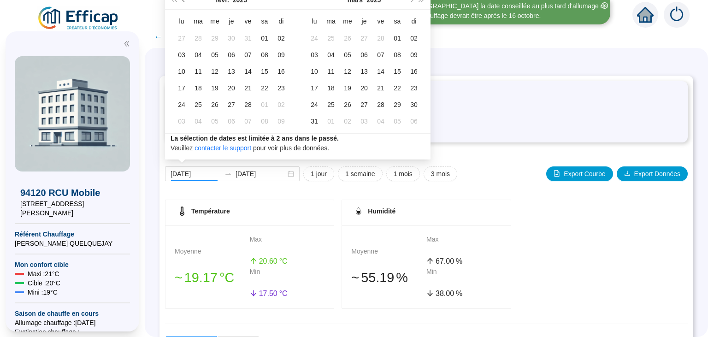
click at [184, 0] on span "Mois précédent (PageUp)" at bounding box center [184, 0] width 5 height 5
type input "[DATE]"
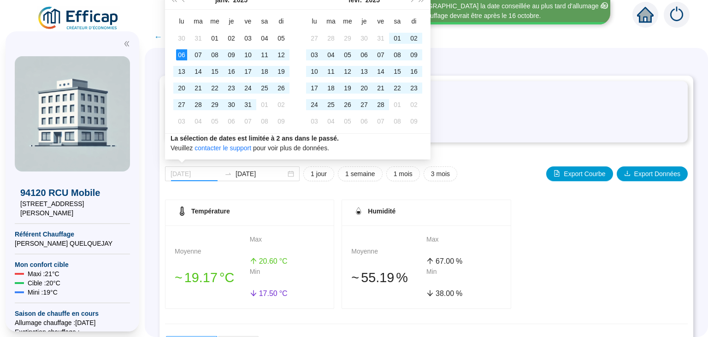
click at [178, 53] on div "06" at bounding box center [181, 54] width 11 height 11
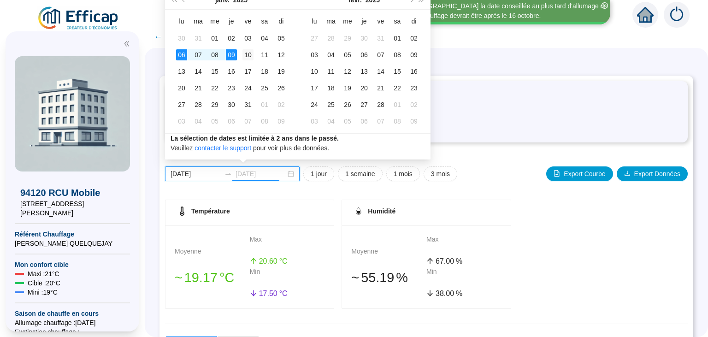
type input "[DATE]"
click at [247, 56] on div "10" at bounding box center [247, 54] width 11 height 11
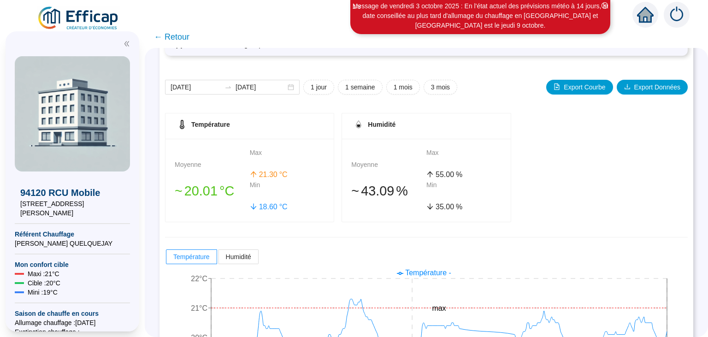
scroll to position [174, 0]
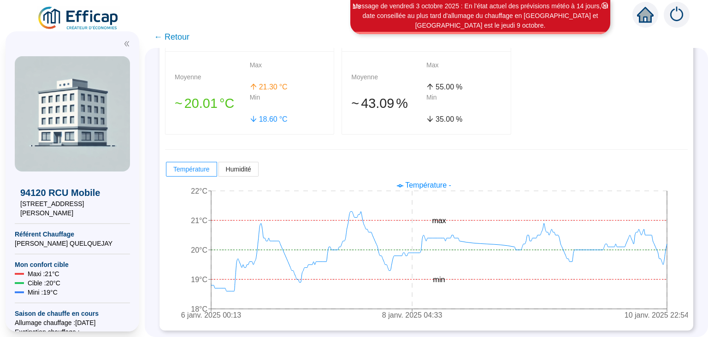
click at [172, 38] on span "← Retour" at bounding box center [171, 36] width 35 height 13
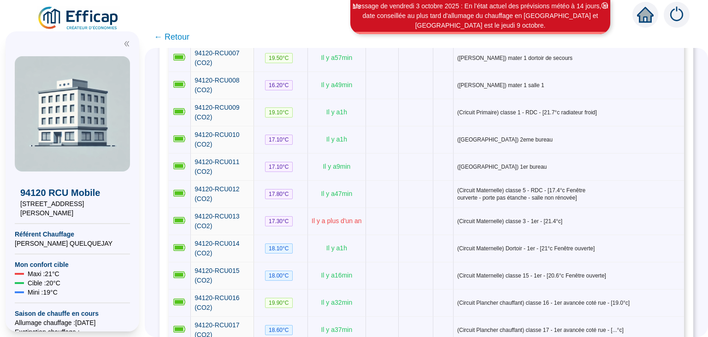
scroll to position [308, 0]
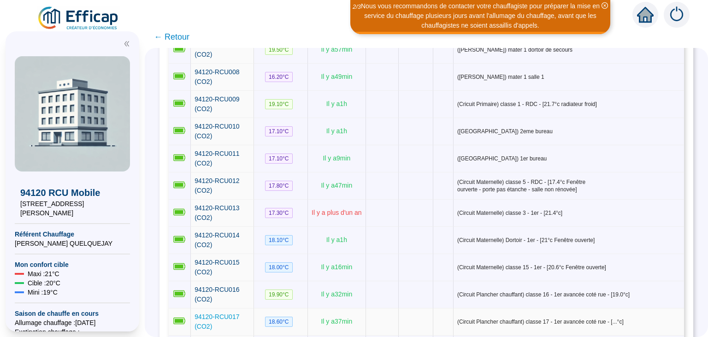
click at [233, 313] on span "94120-RCU017 (CO2)" at bounding box center [217, 321] width 45 height 17
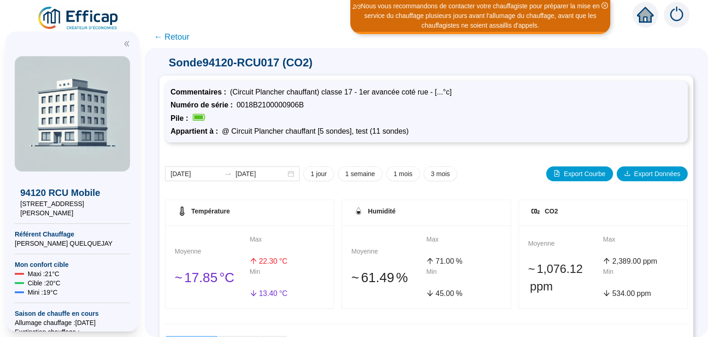
scroll to position [174, 0]
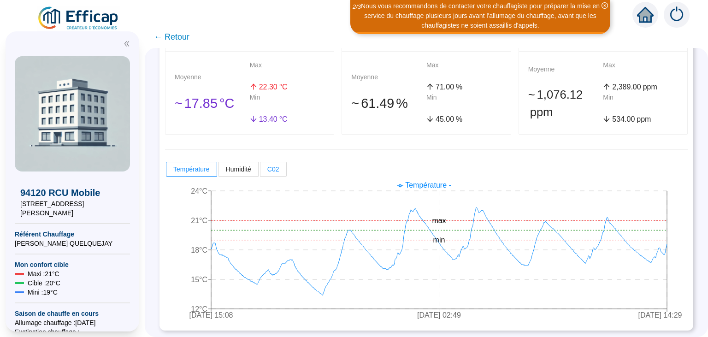
click at [277, 171] on span "C02" at bounding box center [273, 168] width 12 height 7
click at [260, 171] on input "C02" at bounding box center [260, 171] width 0 height 0
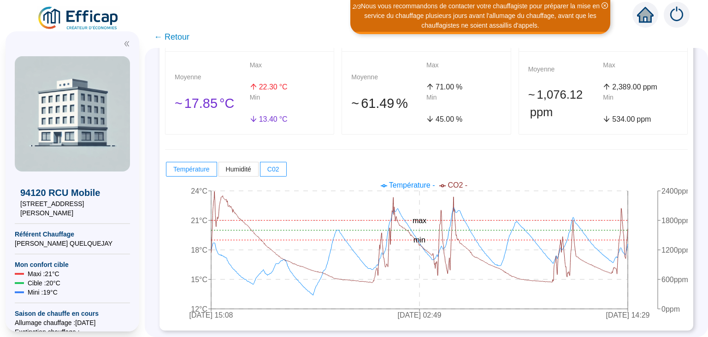
scroll to position [0, 0]
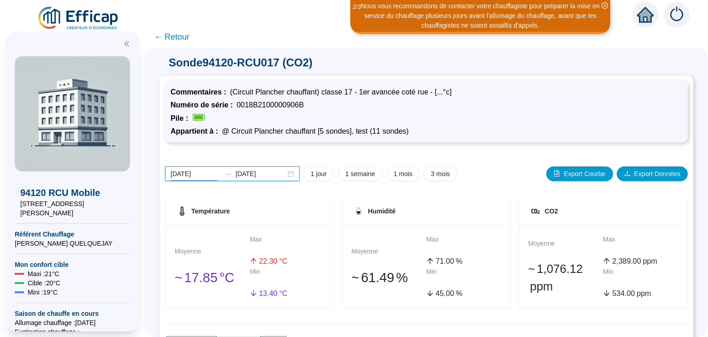
click at [197, 172] on input "[DATE]" at bounding box center [196, 174] width 50 height 10
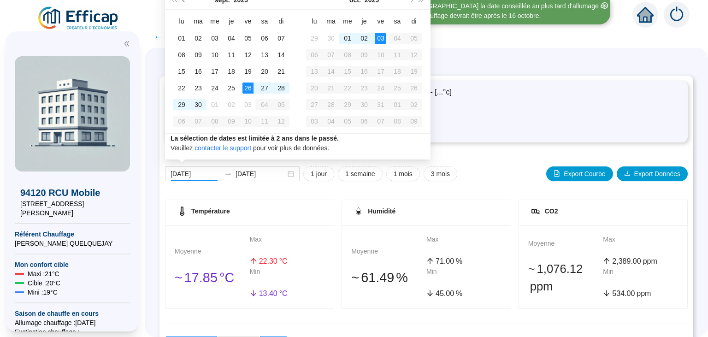
click at [183, 1] on span "Mois précédent (PageUp)" at bounding box center [184, 0] width 5 height 5
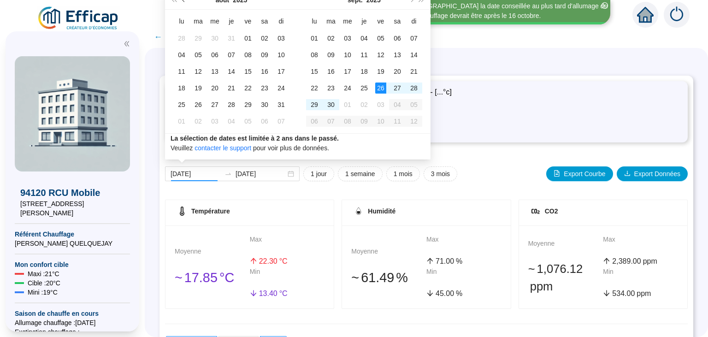
click at [183, 1] on span "Mois précédent (PageUp)" at bounding box center [184, 0] width 5 height 5
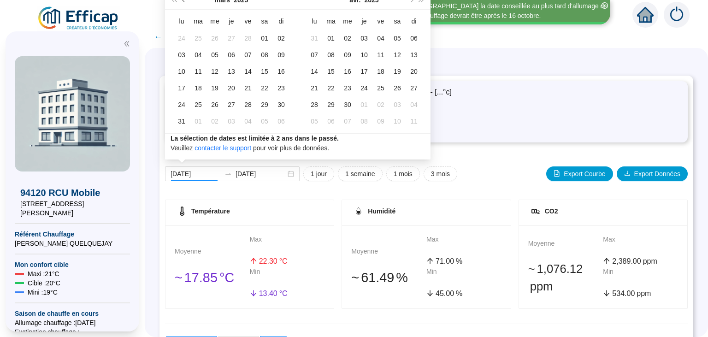
click at [183, 1] on span "Mois précédent (PageUp)" at bounding box center [184, 0] width 5 height 5
type input "[DATE]"
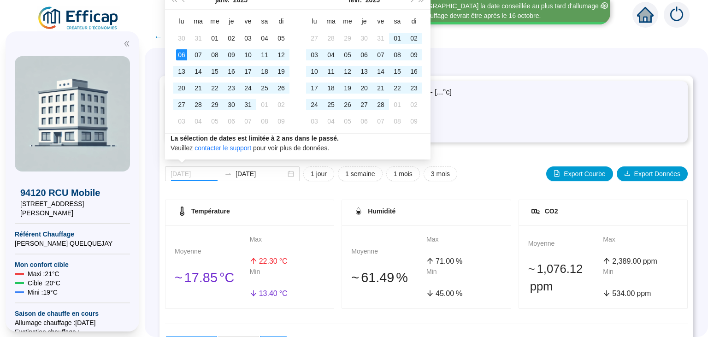
click at [183, 56] on div "06" at bounding box center [181, 54] width 11 height 11
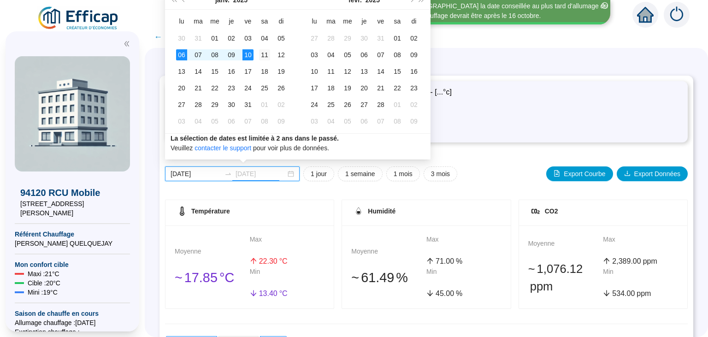
type input "[DATE]"
click at [263, 56] on div "11" at bounding box center [264, 54] width 11 height 11
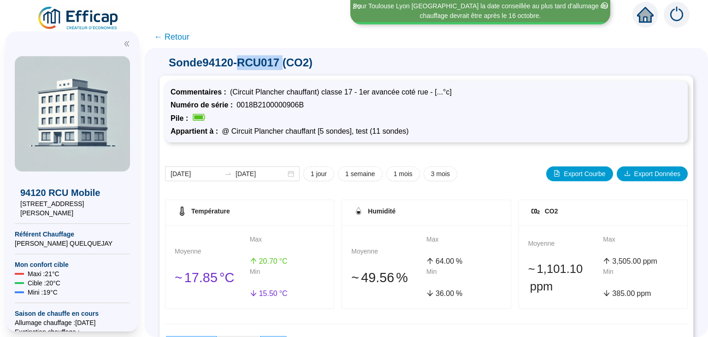
drag, startPoint x: 263, startPoint y: 56, endPoint x: 250, endPoint y: 56, distance: 12.9
click at [250, 56] on span "Sonde 94120-RCU017 (CO2)" at bounding box center [426, 62] width 534 height 15
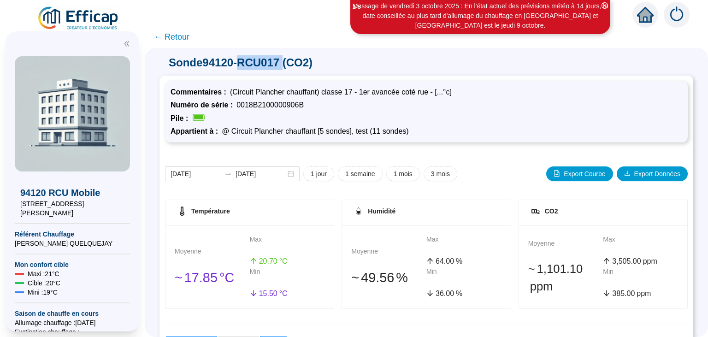
click at [250, 56] on span "Sonde 94120-RCU017 (CO2)" at bounding box center [426, 62] width 534 height 15
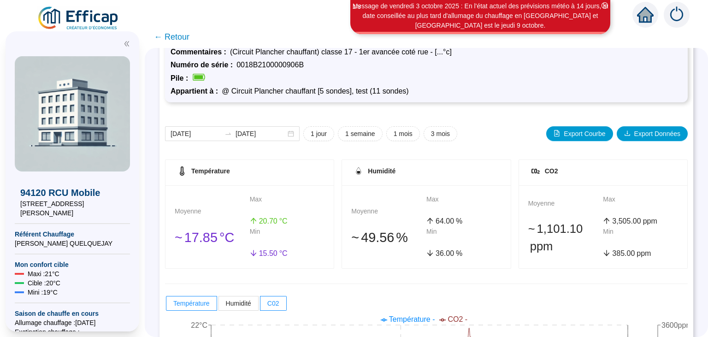
scroll to position [35, 0]
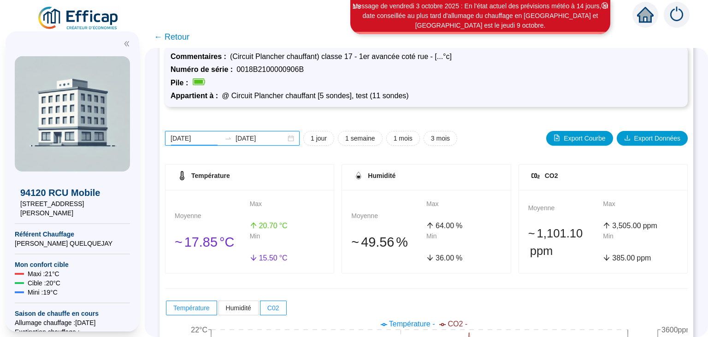
click at [201, 142] on input "[DATE]" at bounding box center [196, 139] width 50 height 10
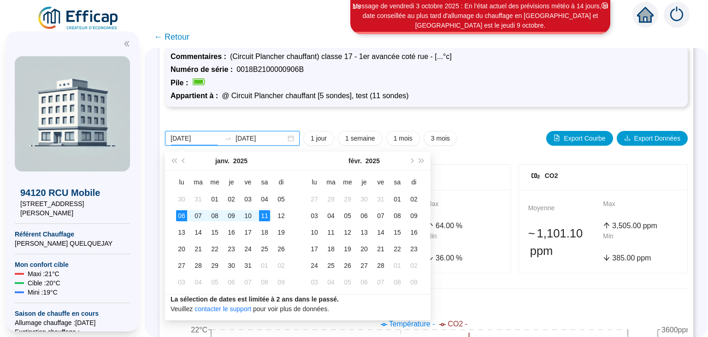
type input "[DATE]"
click at [181, 215] on div "06" at bounding box center [181, 215] width 11 height 11
type input "[DATE]"
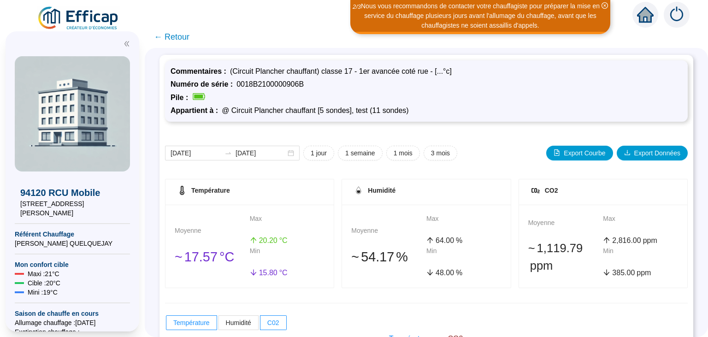
scroll to position [0, 0]
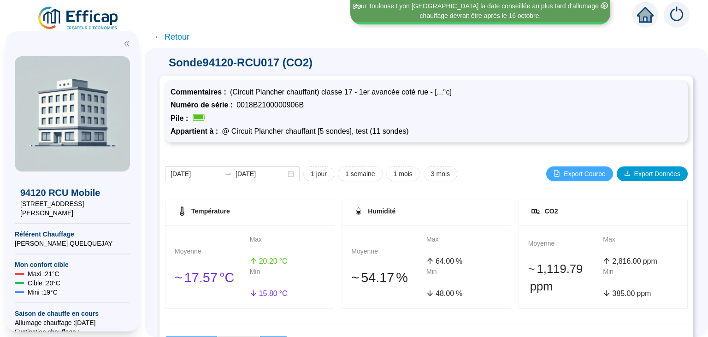
click at [574, 175] on span "Export Courbe" at bounding box center [584, 174] width 41 height 10
